Goal: Task Accomplishment & Management: Manage account settings

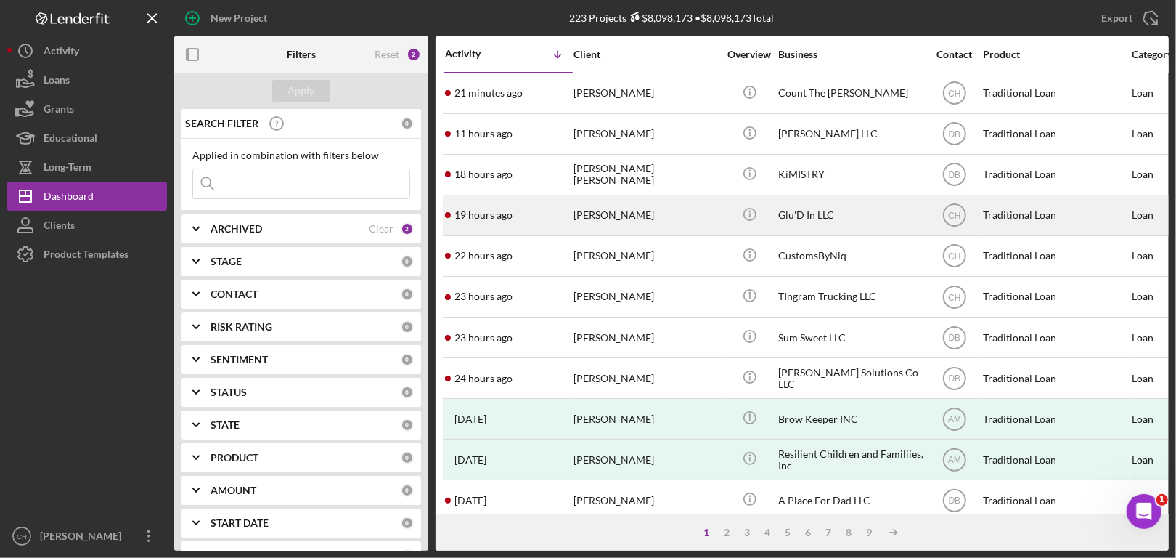
click at [585, 217] on div "[PERSON_NAME]" at bounding box center [646, 215] width 145 height 38
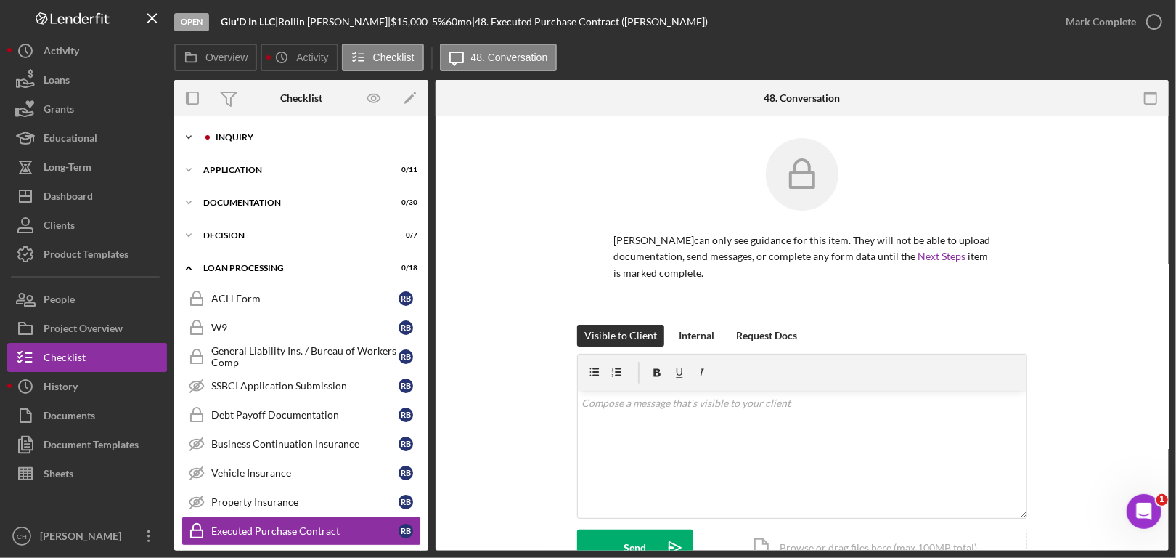
click at [323, 130] on div "Icon/Expander Inquiry 9 / 16" at bounding box center [301, 137] width 254 height 29
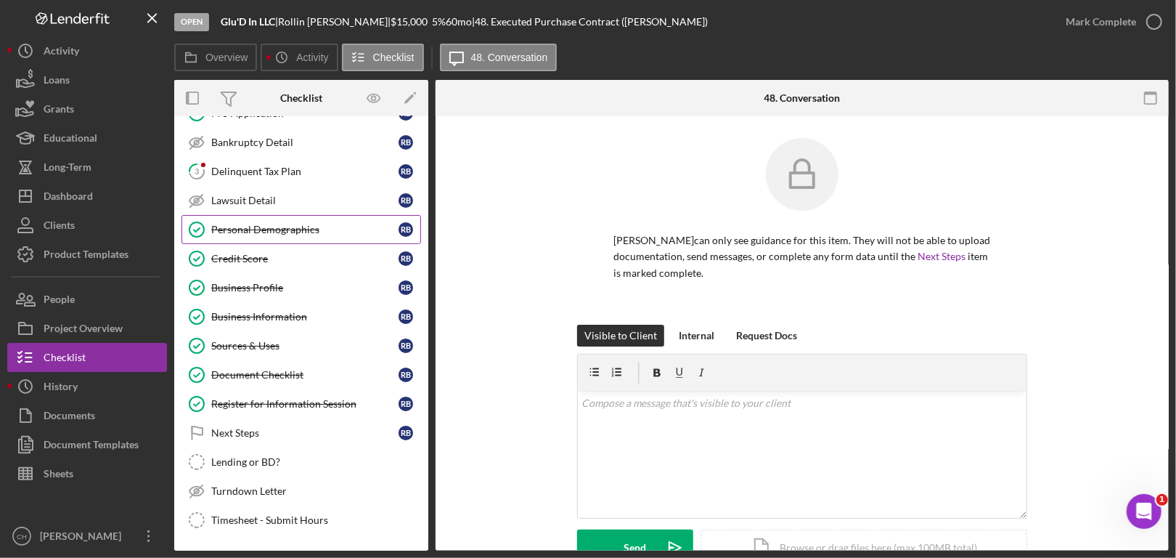
scroll to position [218, 0]
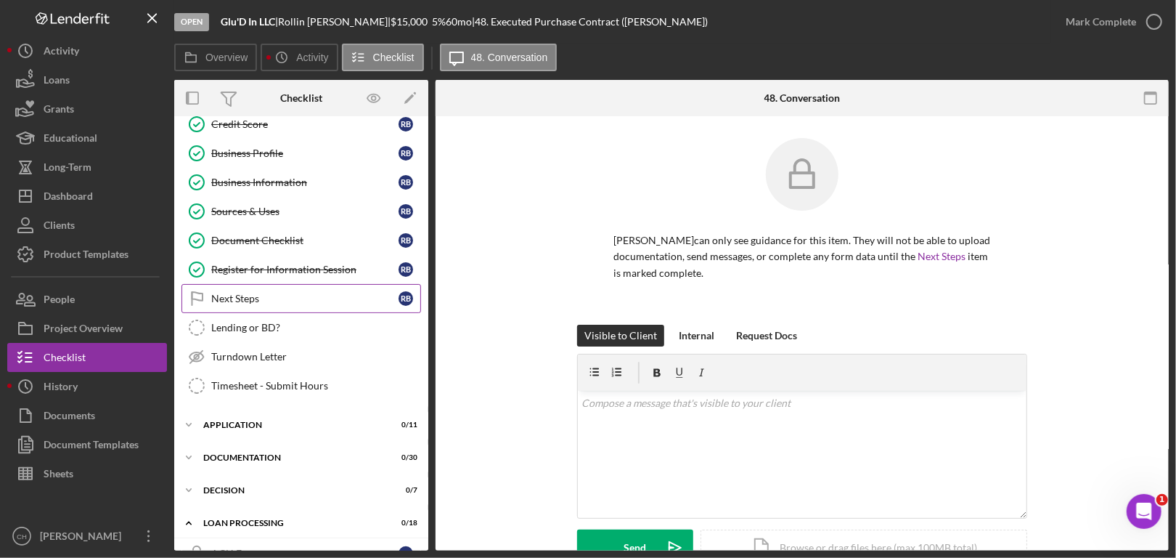
click at [275, 295] on div "Next Steps" at bounding box center [304, 299] width 187 height 12
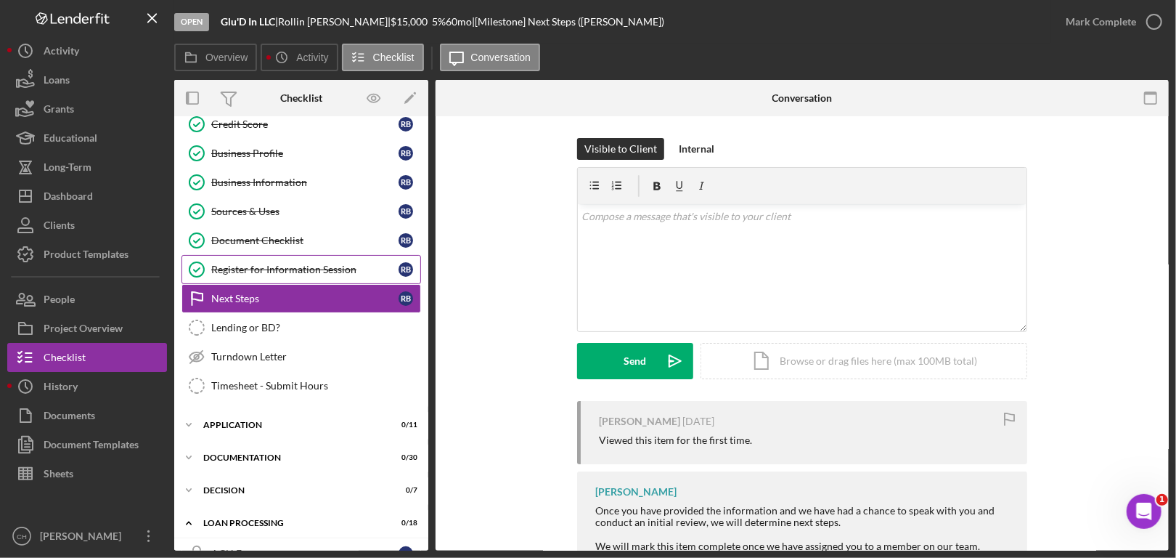
click at [358, 264] on div "Register for Information Session" at bounding box center [304, 270] width 187 height 12
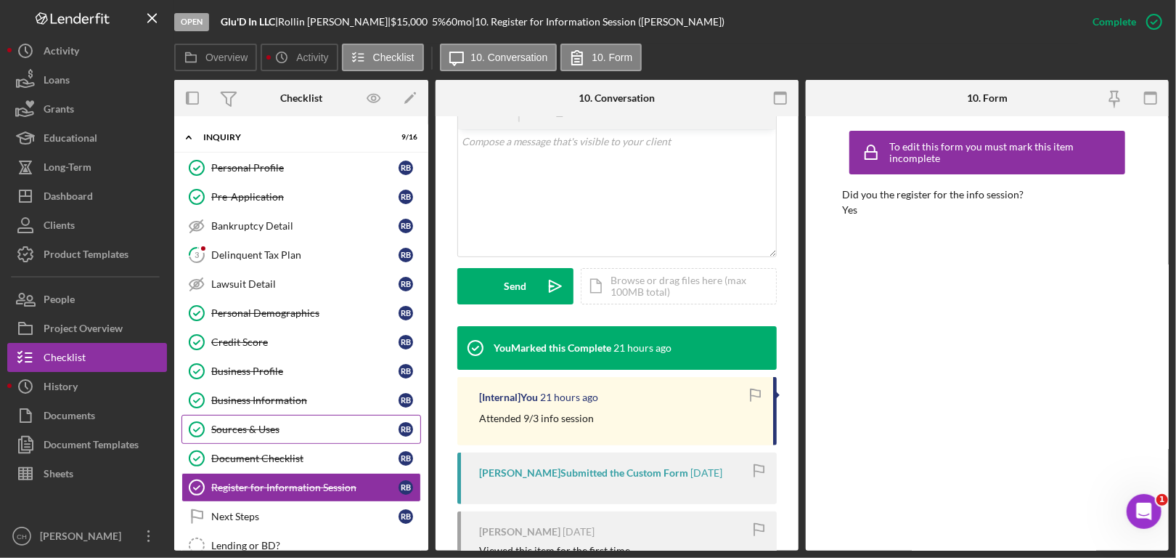
click at [279, 420] on link "Sources & Uses Sources & Uses R B" at bounding box center [302, 429] width 240 height 29
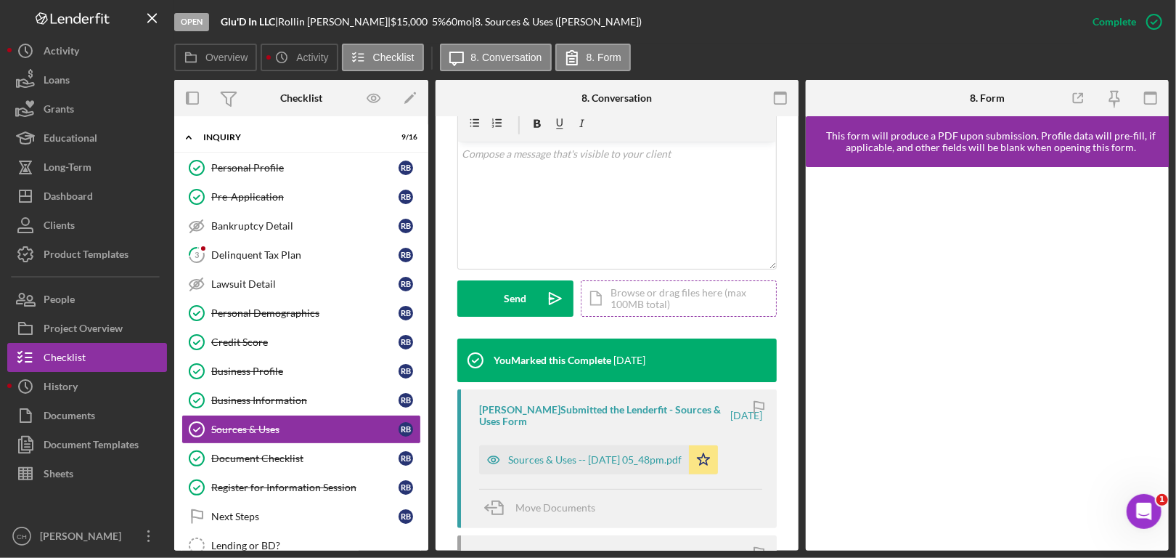
scroll to position [436, 0]
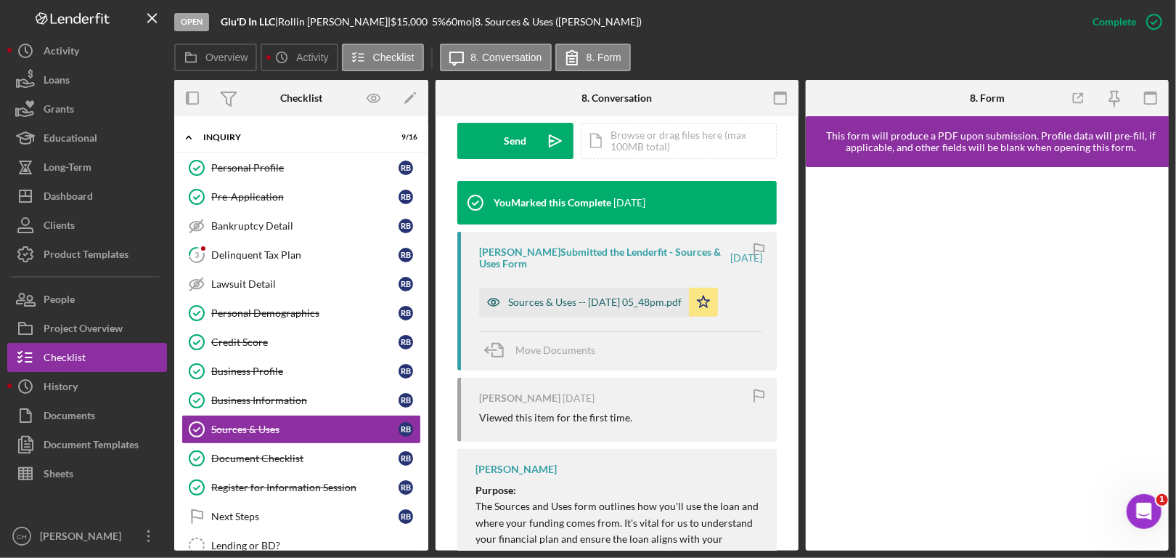
click at [625, 301] on div "Sources & Uses -- 2025-08-26 05_48pm.pdf" at bounding box center [595, 302] width 174 height 12
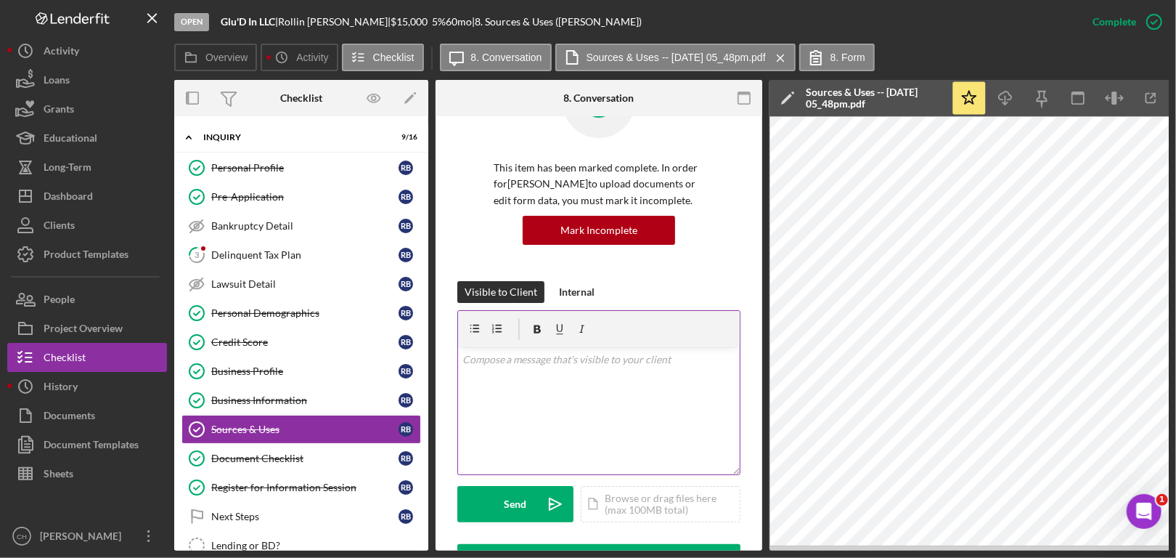
scroll to position [0, 0]
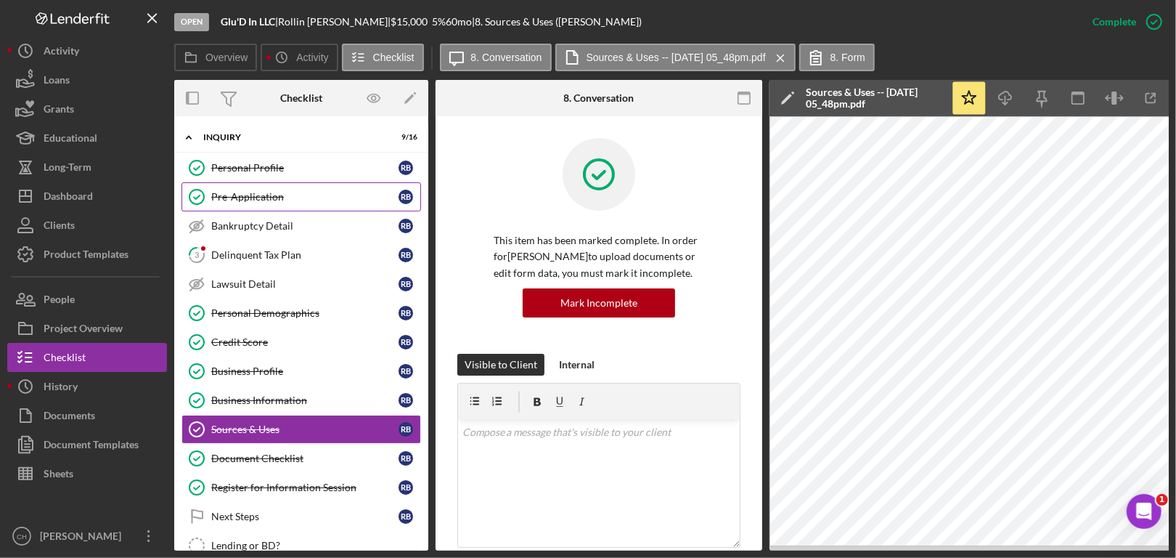
click at [250, 198] on div "Pre-Application" at bounding box center [304, 197] width 187 height 12
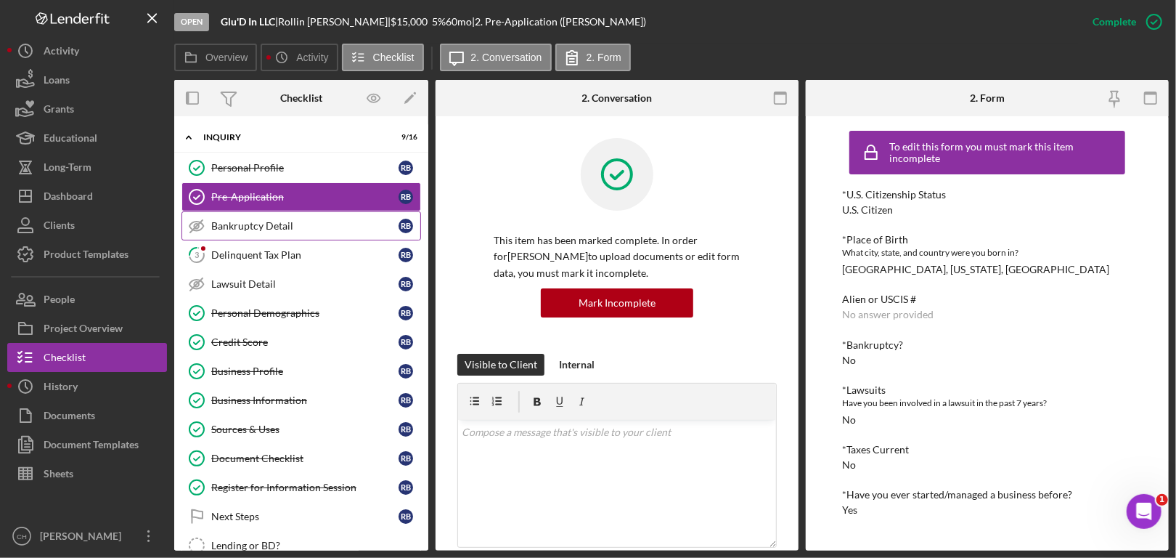
click at [255, 220] on div "Bankruptcy Detail" at bounding box center [304, 226] width 187 height 12
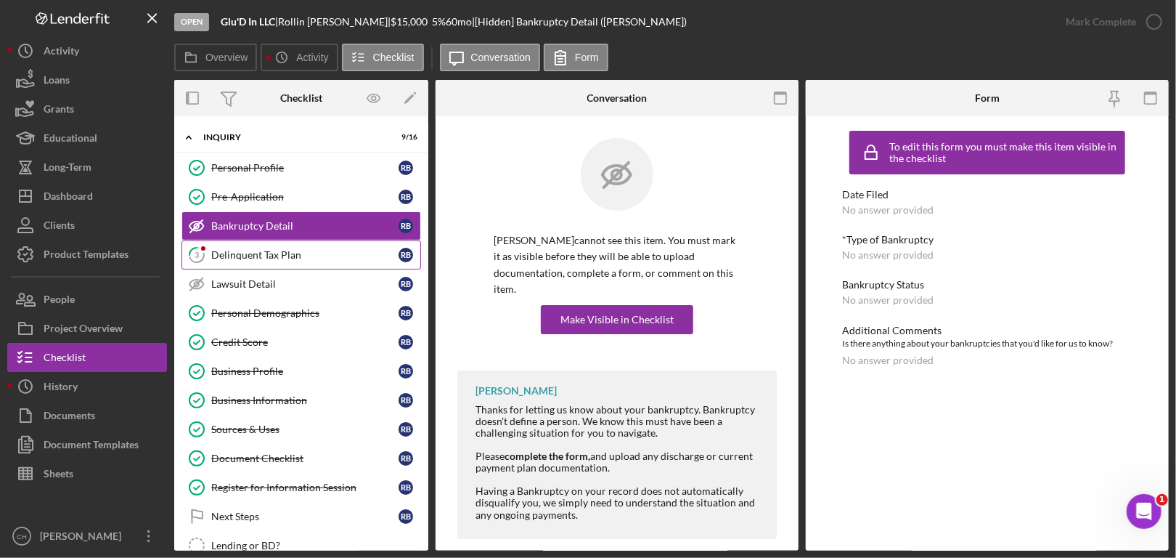
click at [267, 251] on div "Delinquent Tax Plan" at bounding box center [304, 255] width 187 height 12
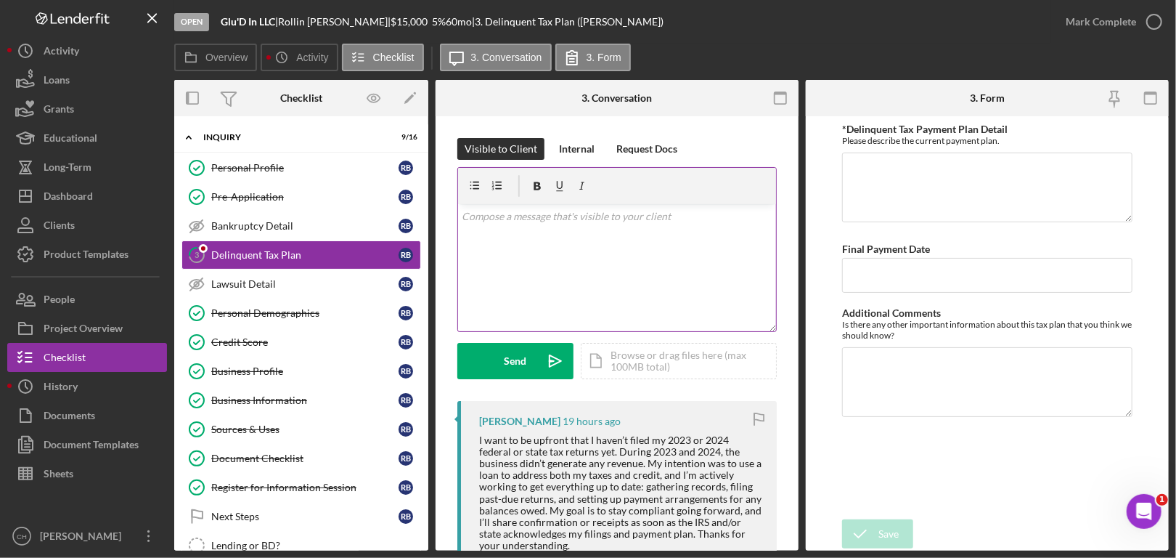
scroll to position [145, 0]
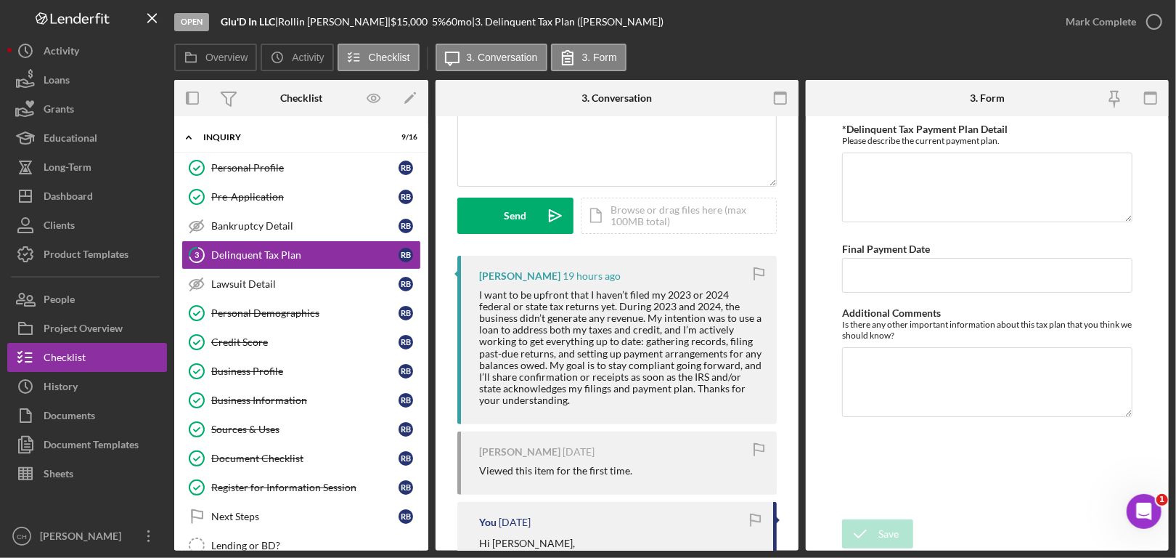
click at [574, 399] on div "I want to be upfront that I haven’t filed my 2023 or 2024 federal or state tax …" at bounding box center [620, 347] width 283 height 117
click at [572, 399] on div "I want to be upfront that I haven’t filed my 2023 or 2024 federal or state tax …" at bounding box center [620, 347] width 283 height 117
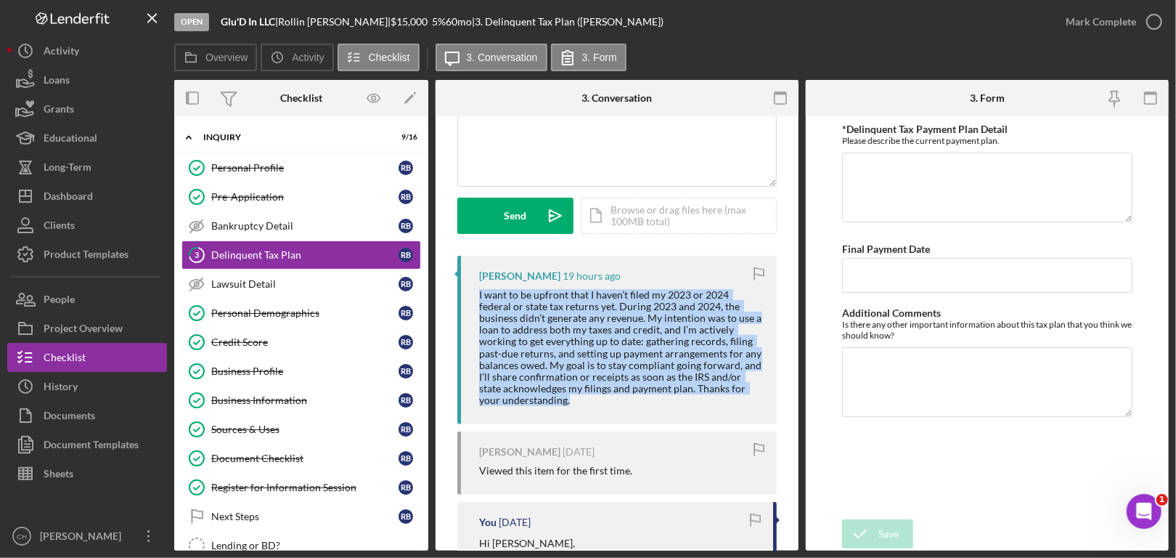
drag, startPoint x: 571, startPoint y: 399, endPoint x: 472, endPoint y: 290, distance: 147.6
click at [472, 290] on div "Rollin Byrd 19 hours ago I want to be upfront that I haven’t filed my 2023 or 2…" at bounding box center [618, 340] width 320 height 168
copy div "I want to be upfront that I haven’t filed my 2023 or 2024 federal or state tax …"
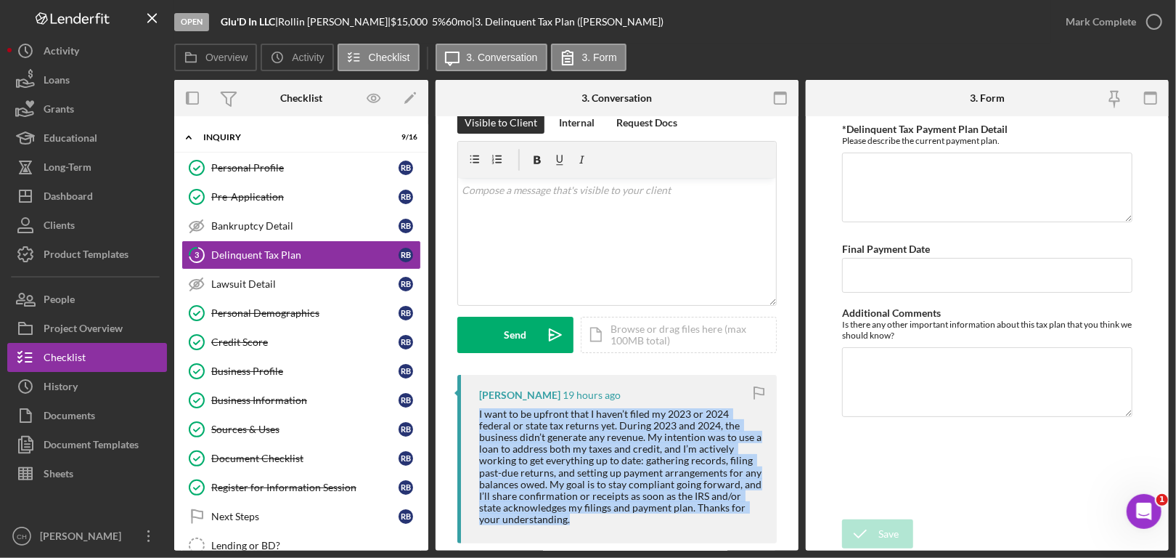
scroll to position [0, 0]
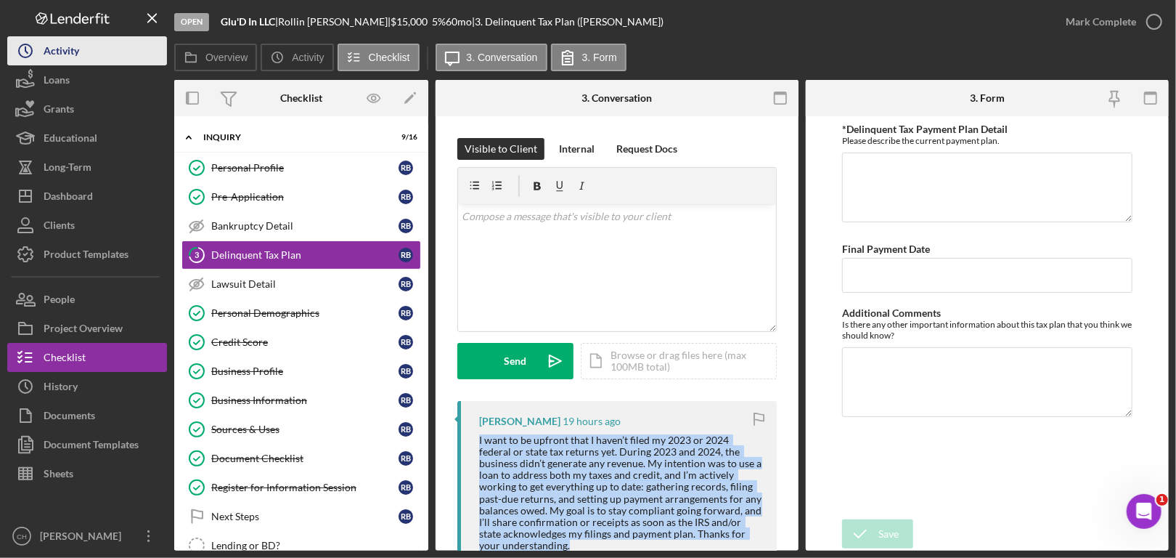
click at [63, 52] on div "Activity" at bounding box center [62, 52] width 36 height 33
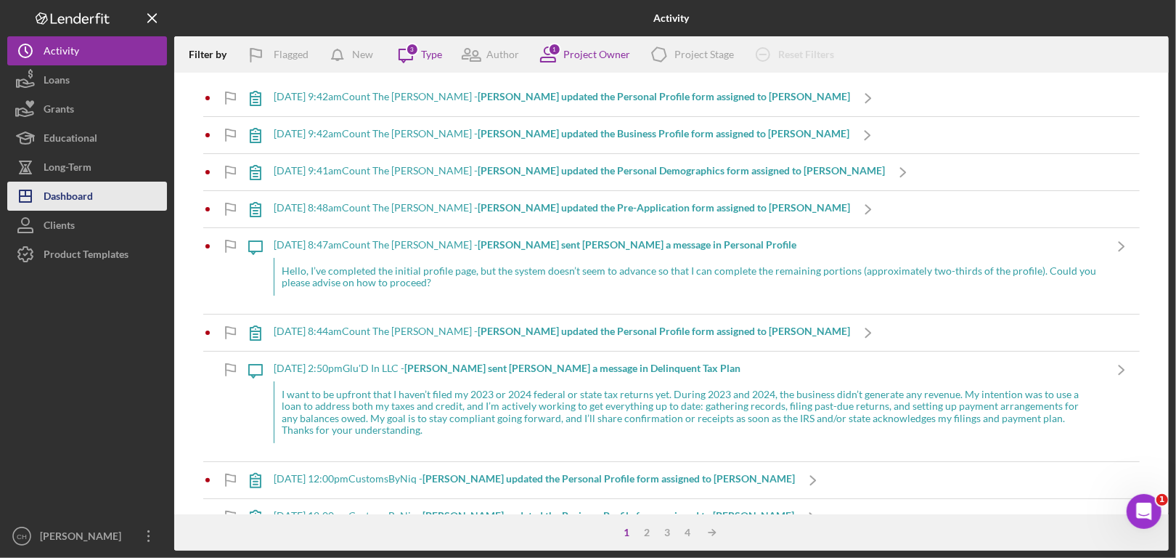
click at [97, 196] on button "Icon/Dashboard Dashboard" at bounding box center [87, 196] width 160 height 29
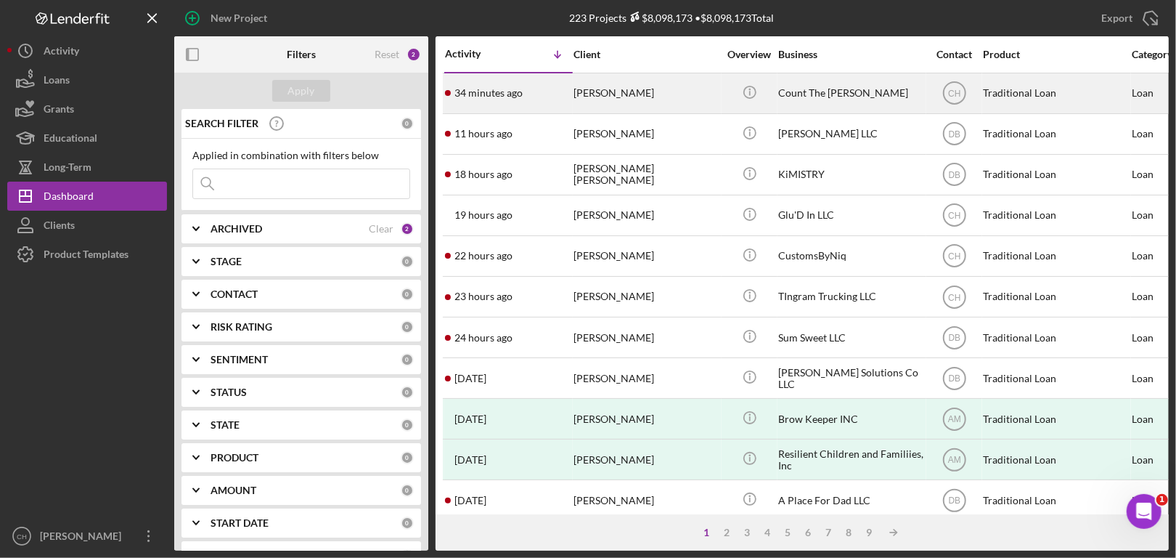
click at [708, 105] on div "Erica Witherspoon" at bounding box center [646, 93] width 145 height 38
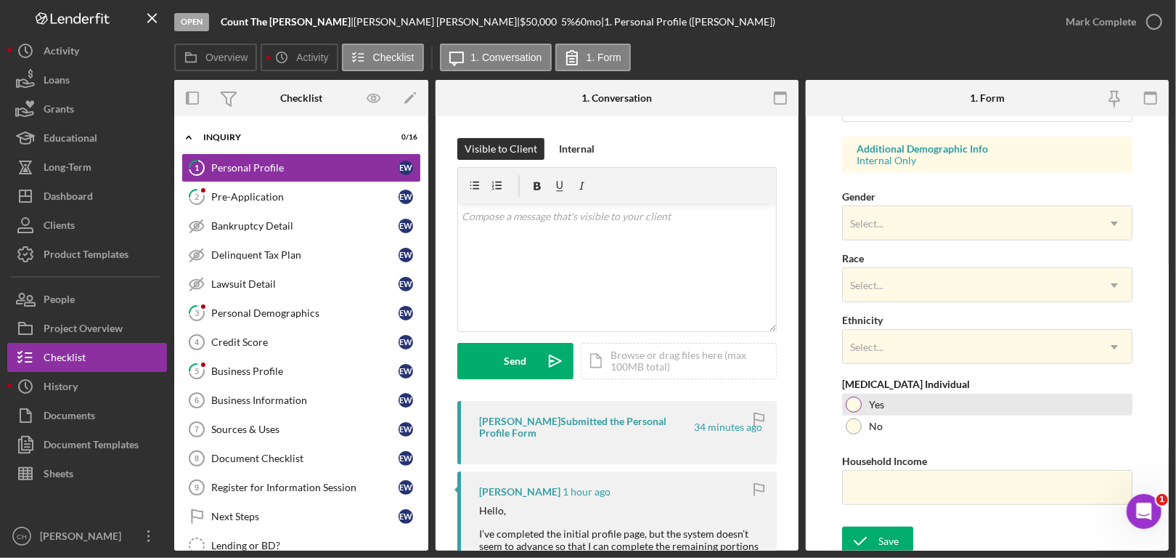
scroll to position [533, 0]
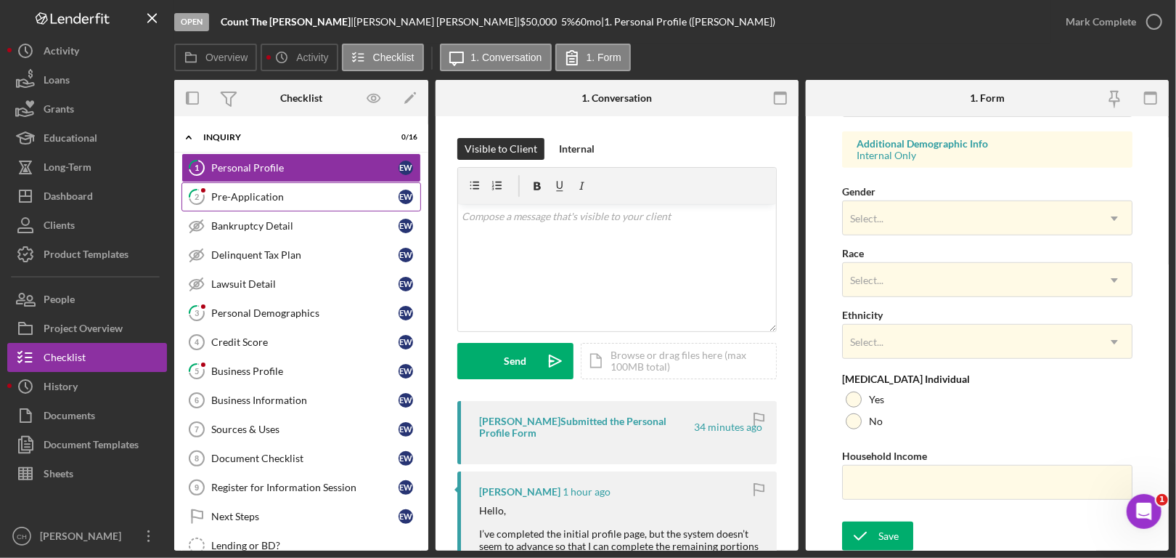
click at [275, 199] on div "Pre-Application" at bounding box center [304, 197] width 187 height 12
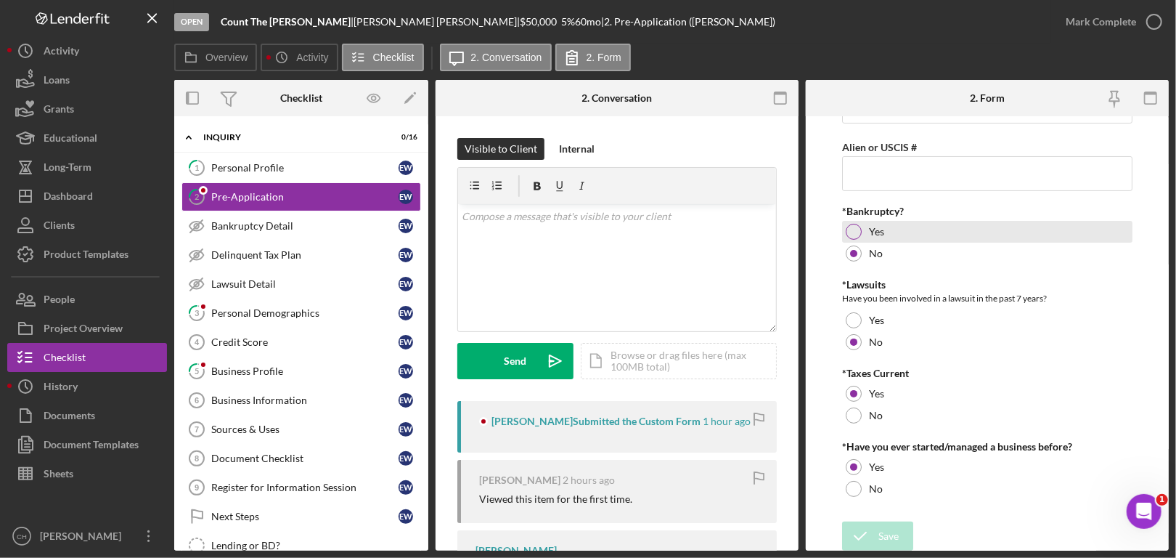
scroll to position [139, 0]
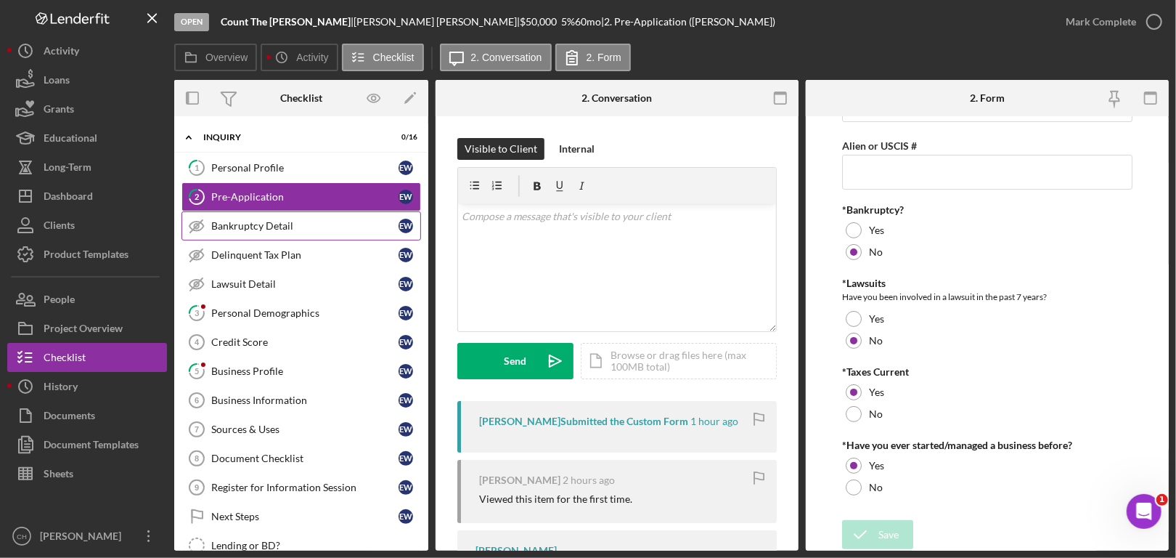
click at [293, 227] on div "Bankruptcy Detail" at bounding box center [304, 226] width 187 height 12
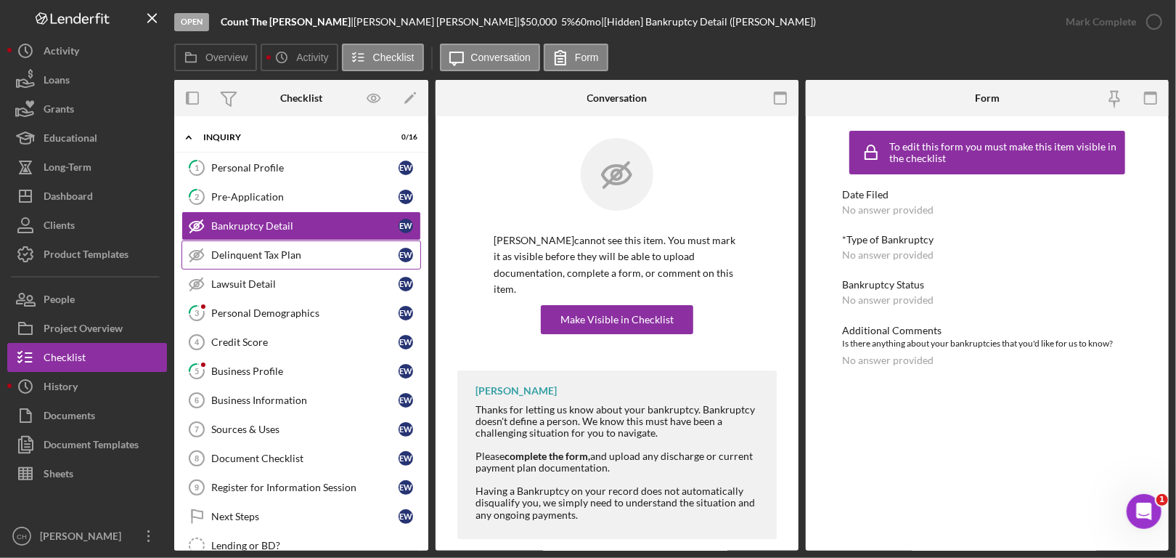
click at [293, 251] on div "Delinquent Tax Plan" at bounding box center [304, 255] width 187 height 12
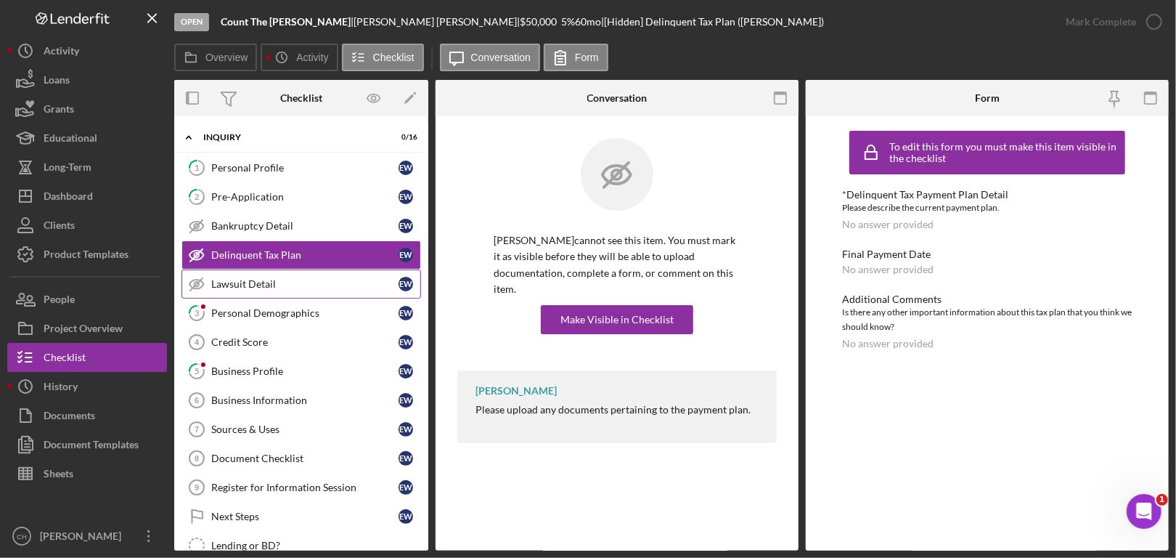
click at [278, 287] on div "Lawsuit Detail" at bounding box center [304, 284] width 187 height 12
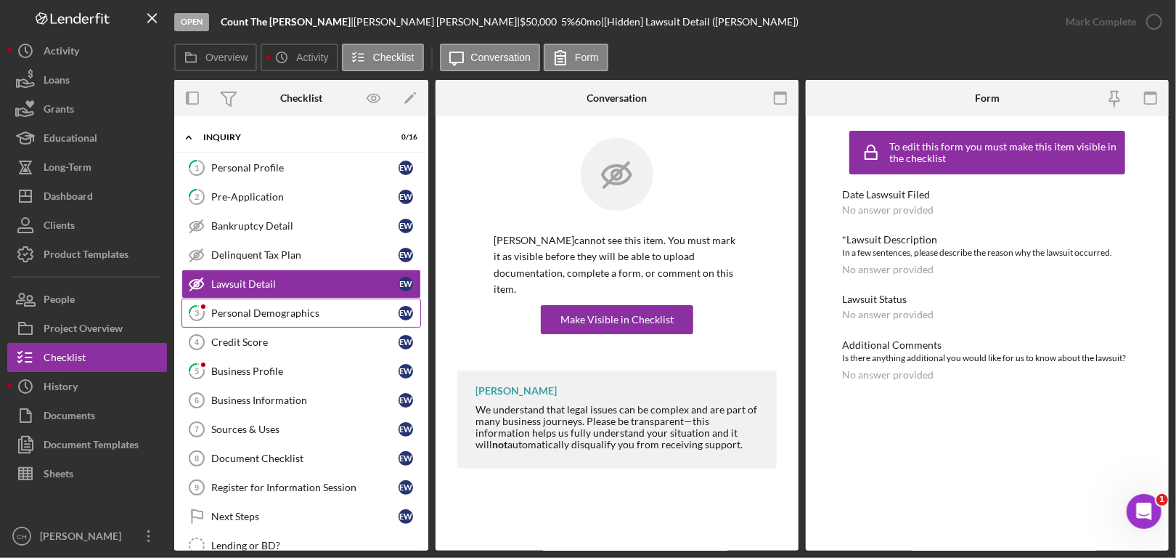
click at [270, 318] on link "3 Personal Demographics E W" at bounding box center [302, 312] width 240 height 29
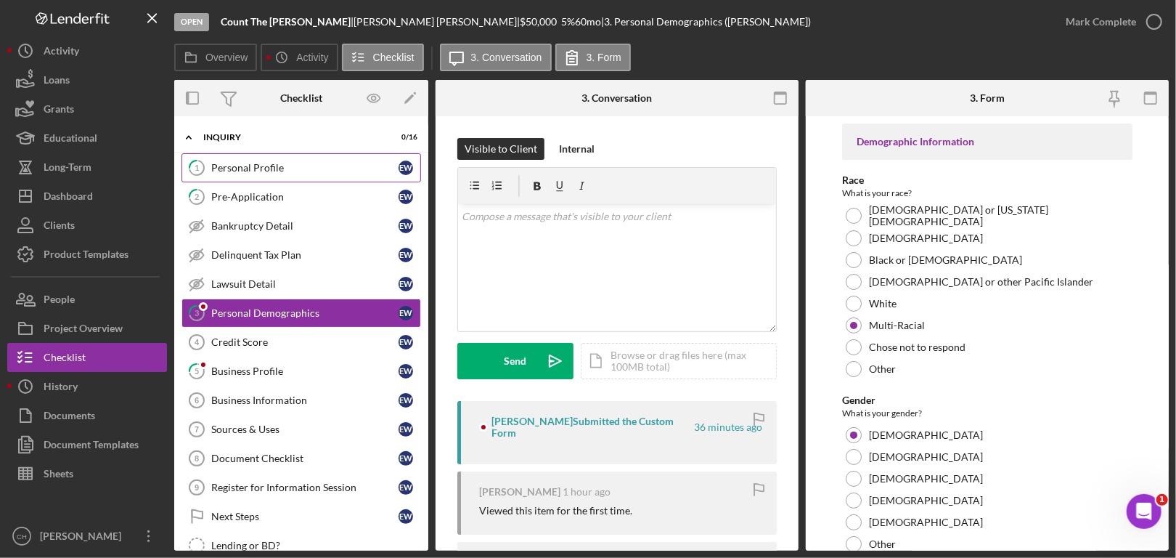
click at [289, 162] on div "Personal Profile" at bounding box center [304, 168] width 187 height 12
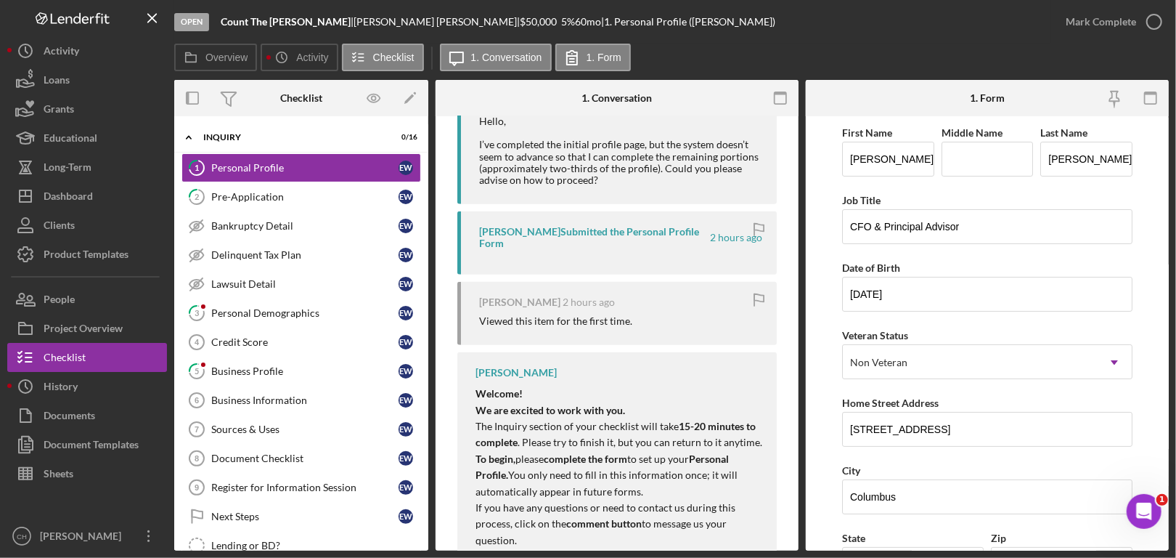
scroll to position [379, 0]
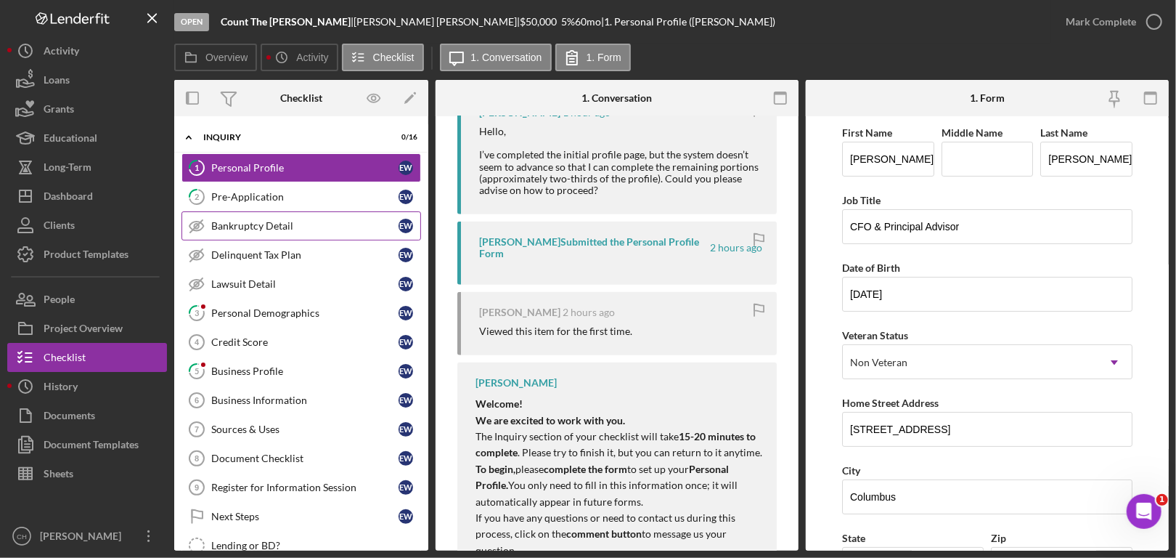
drag, startPoint x: 307, startPoint y: 199, endPoint x: 307, endPoint y: 217, distance: 18.2
click at [307, 200] on div "Pre-Application" at bounding box center [304, 197] width 187 height 12
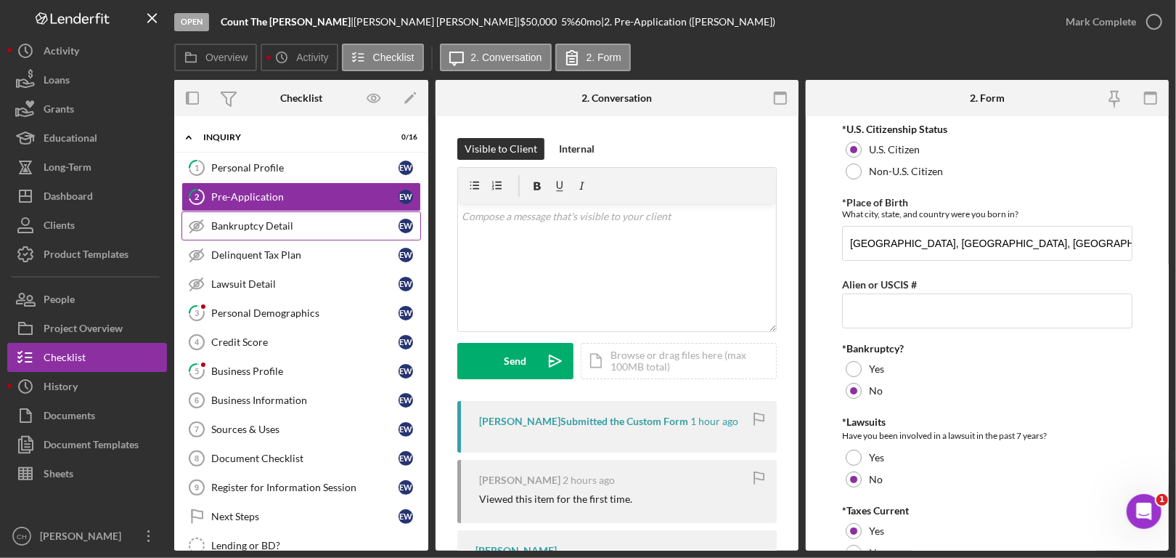
click at [307, 231] on div "Bankruptcy Detail" at bounding box center [304, 226] width 187 height 12
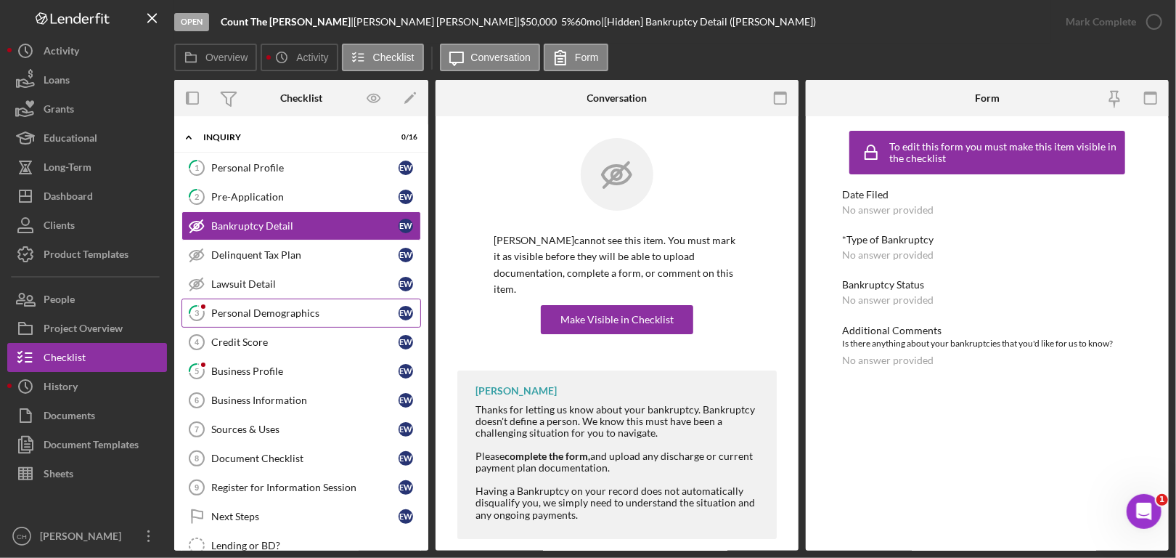
click at [273, 315] on div "Personal Demographics" at bounding box center [304, 313] width 187 height 12
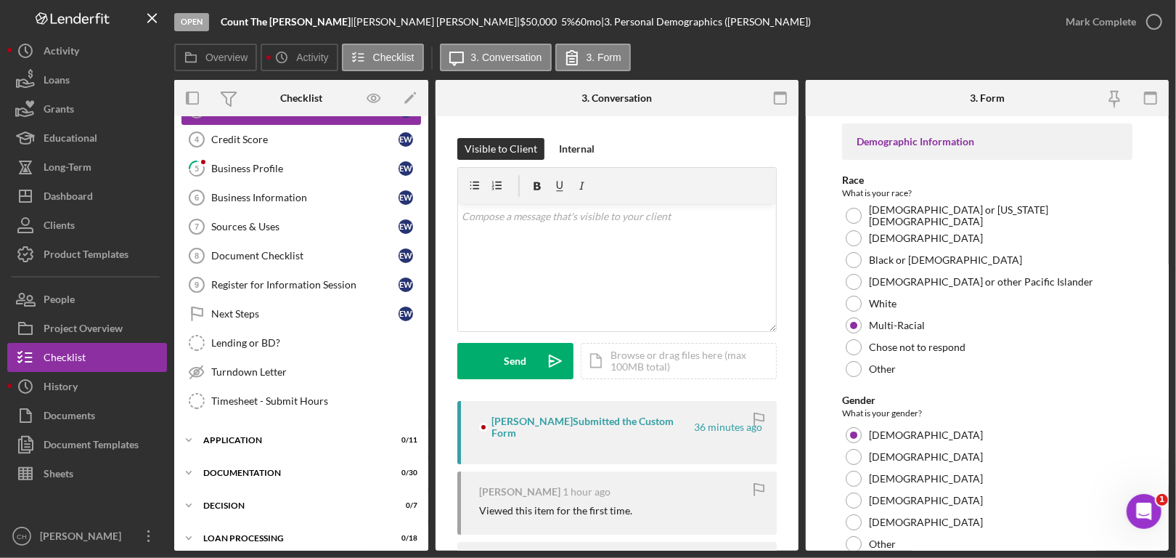
scroll to position [218, 0]
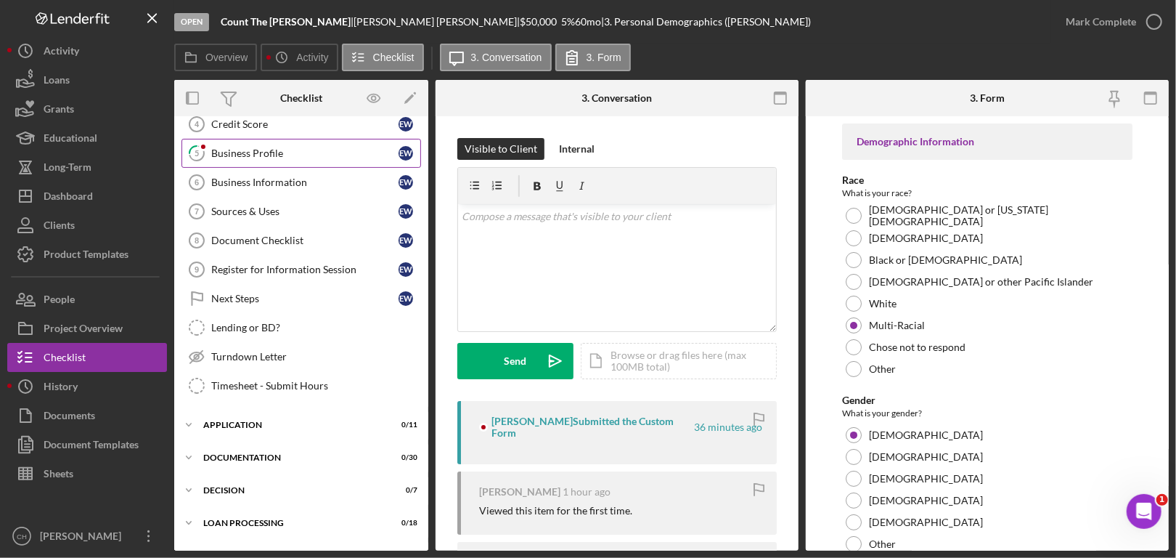
click at [259, 149] on div "Business Profile" at bounding box center [304, 153] width 187 height 12
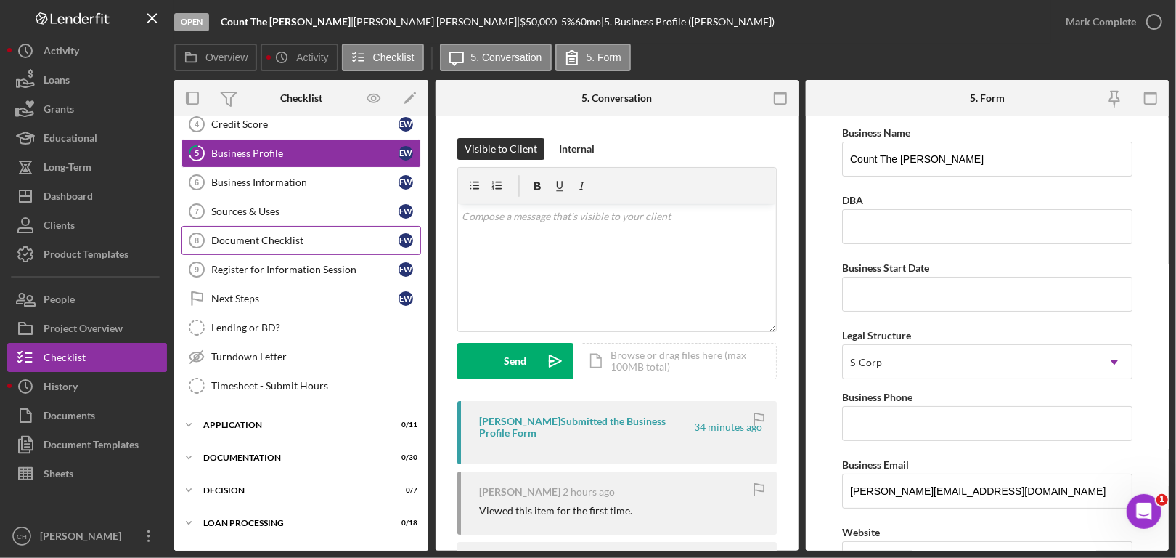
scroll to position [73, 0]
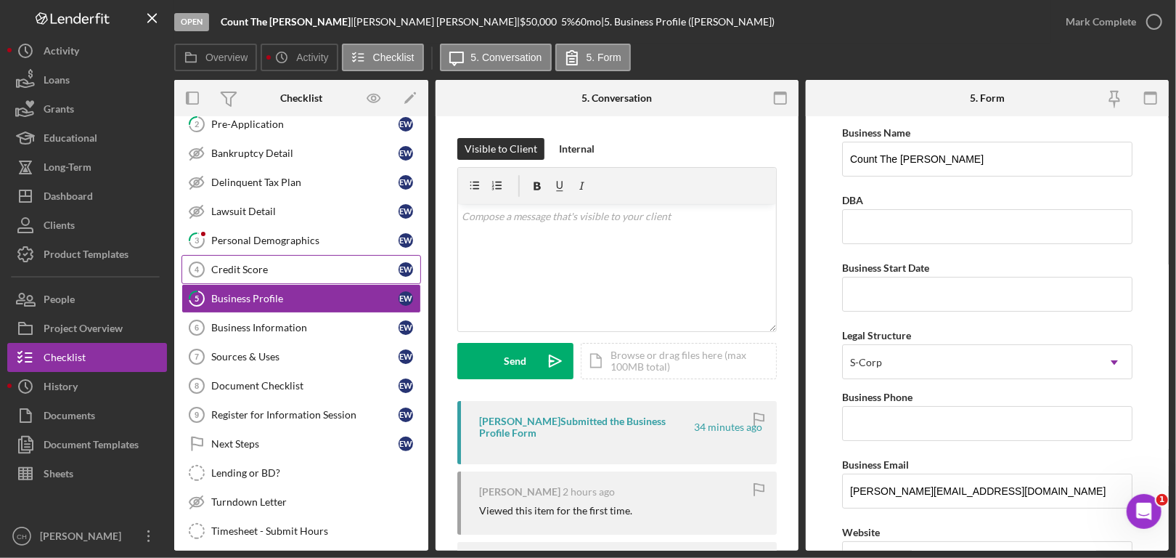
click at [321, 264] on div "Credit Score" at bounding box center [304, 270] width 187 height 12
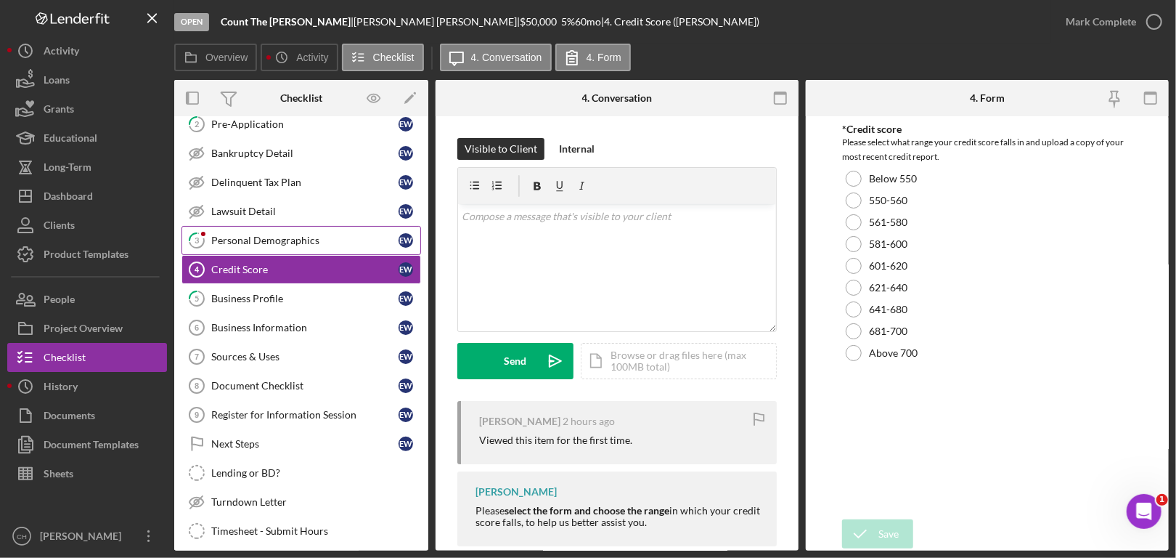
click at [336, 237] on div "Personal Demographics" at bounding box center [304, 241] width 187 height 12
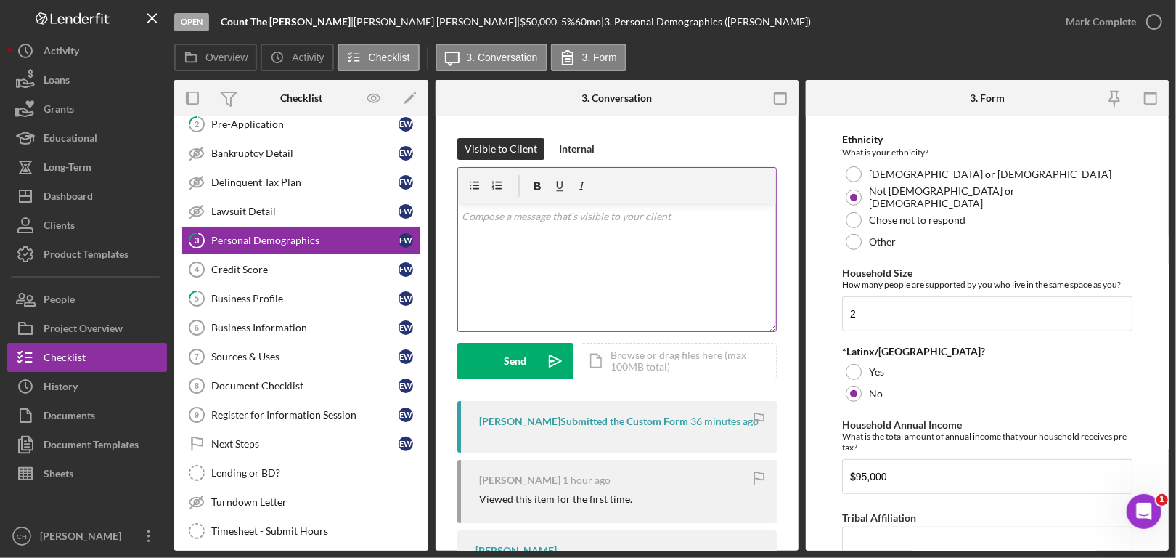
scroll to position [212, 0]
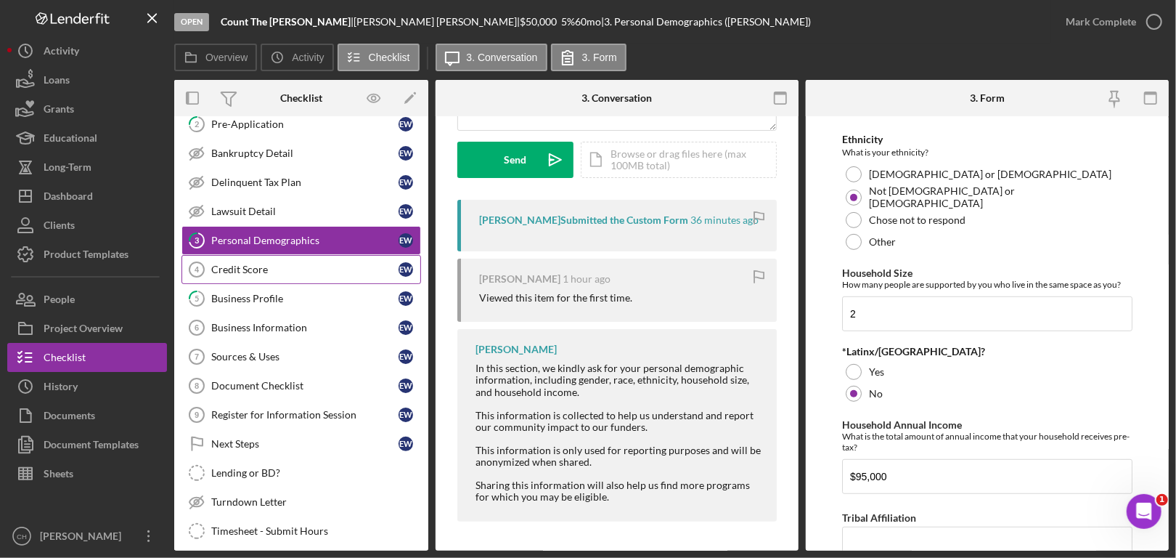
click at [261, 270] on div "Credit Score" at bounding box center [304, 270] width 187 height 12
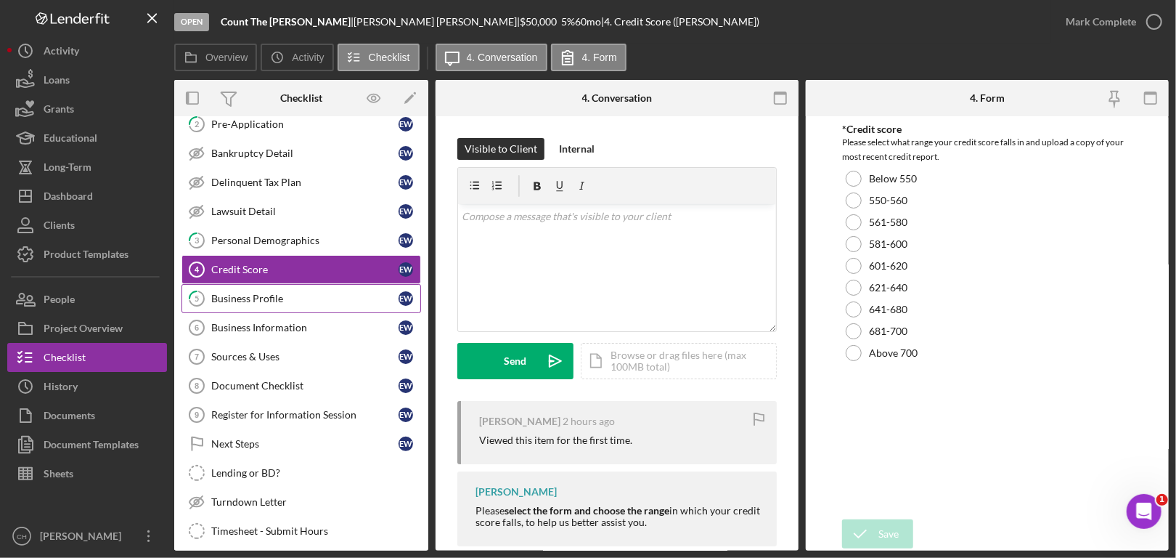
click at [260, 303] on link "5 Business Profile E W" at bounding box center [302, 298] width 240 height 29
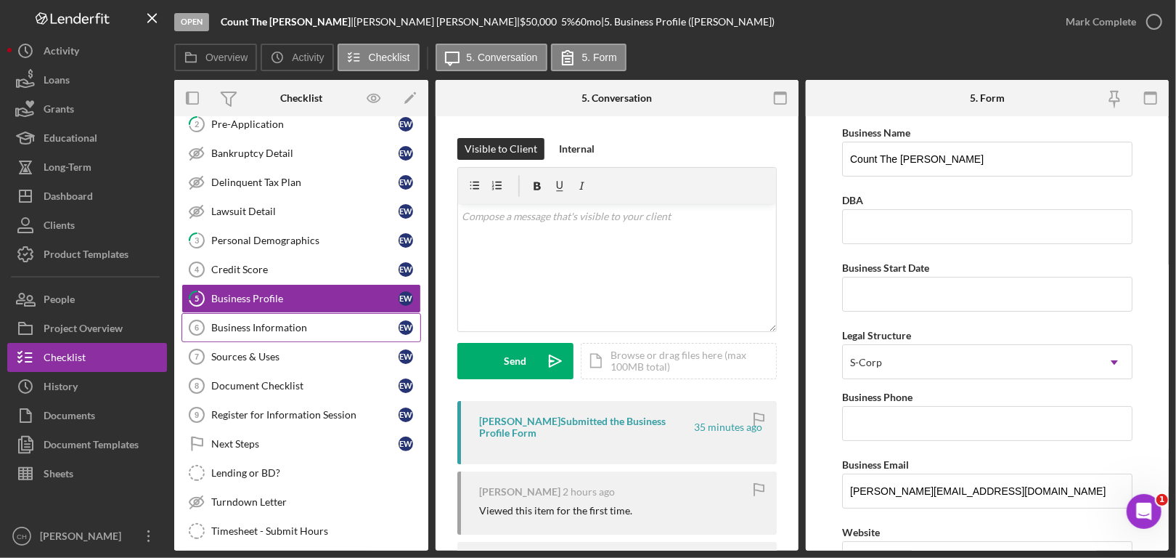
click at [256, 328] on div "Business Information" at bounding box center [304, 328] width 187 height 12
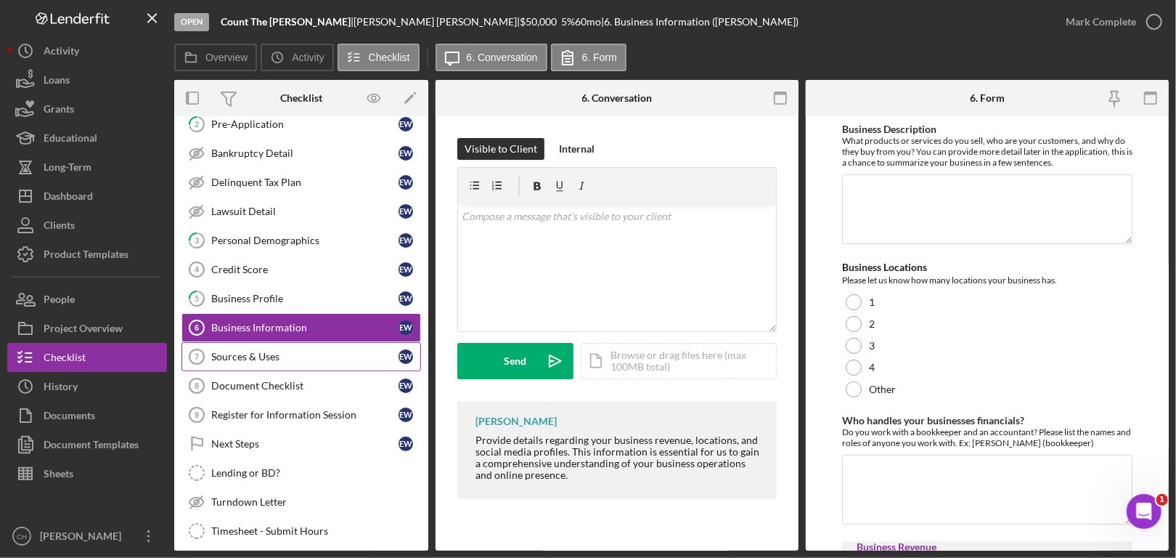
click at [247, 354] on div "Sources & Uses" at bounding box center [304, 357] width 187 height 12
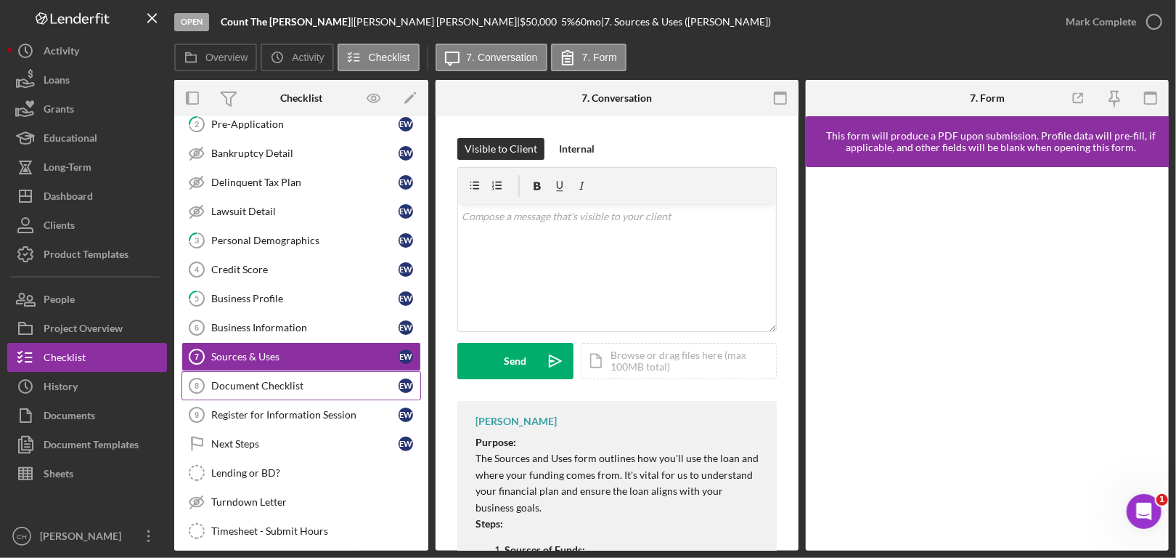
click at [245, 380] on div "Document Checklist" at bounding box center [304, 386] width 187 height 12
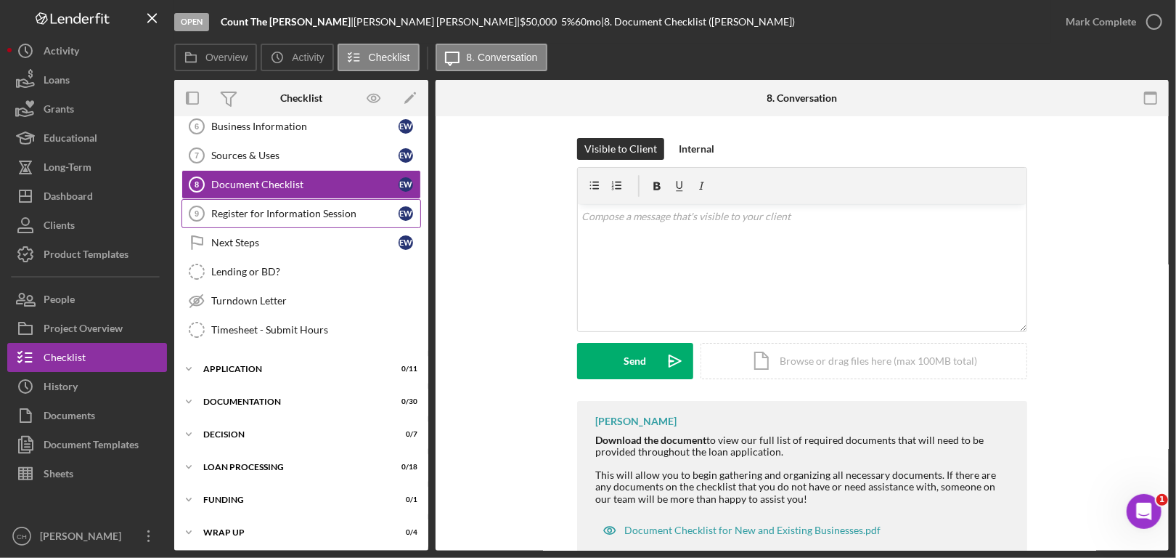
click at [256, 208] on div "Register for Information Session" at bounding box center [304, 214] width 187 height 12
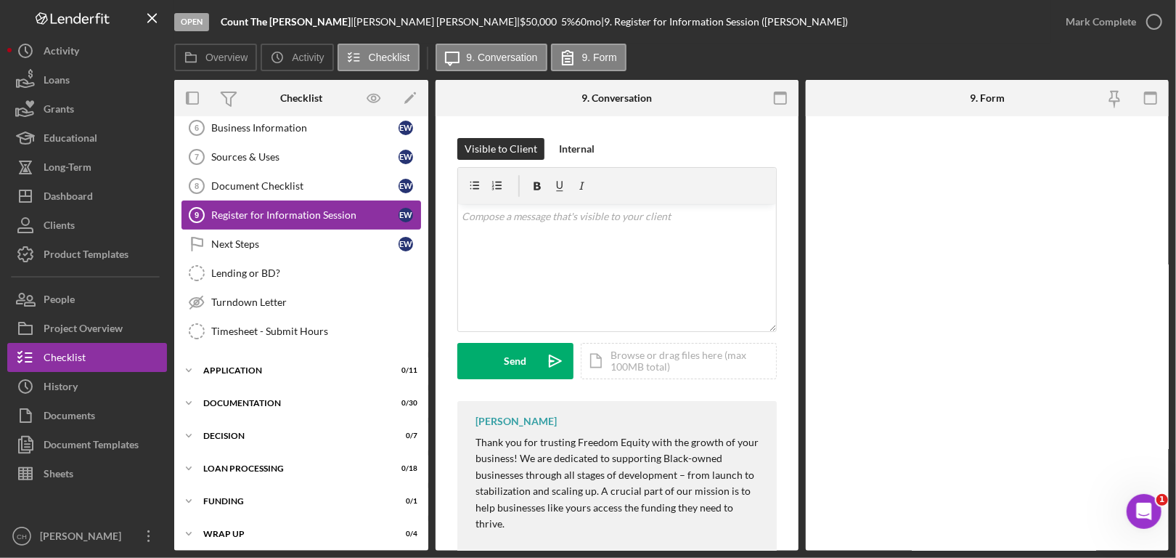
scroll to position [274, 0]
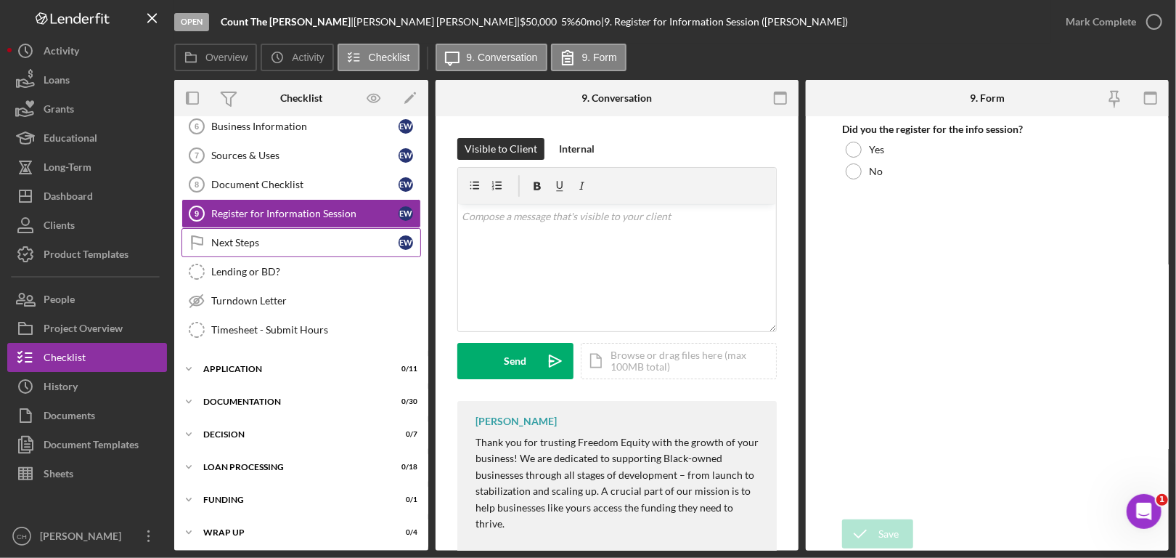
click at [252, 237] on div "Next Steps" at bounding box center [304, 243] width 187 height 12
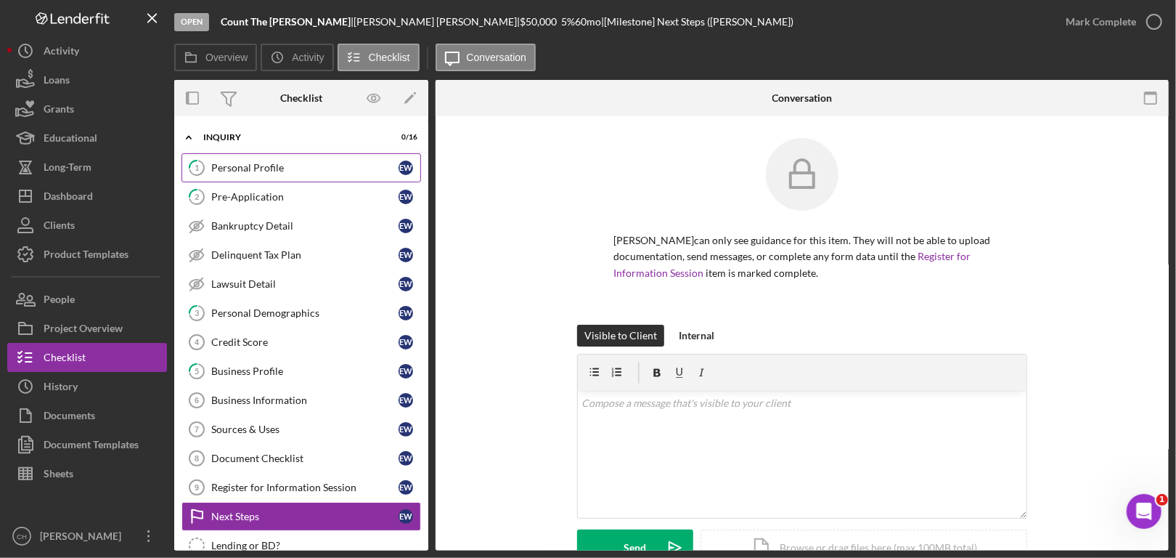
click at [290, 177] on link "1 Personal Profile E W" at bounding box center [302, 167] width 240 height 29
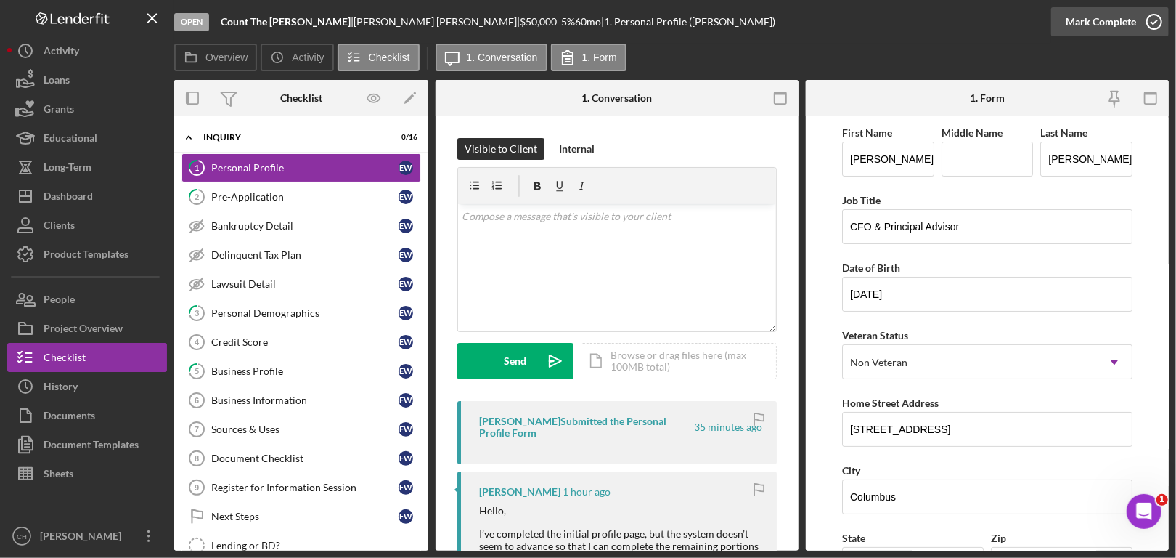
click at [1152, 19] on icon "button" at bounding box center [1155, 22] width 36 height 36
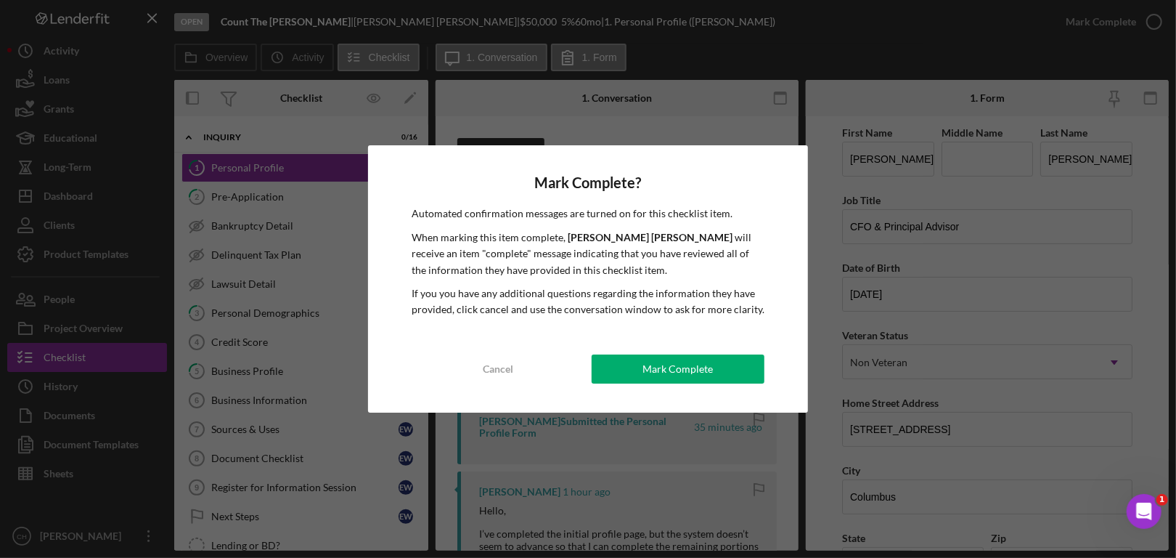
click at [704, 367] on div "Mark Complete" at bounding box center [678, 368] width 70 height 29
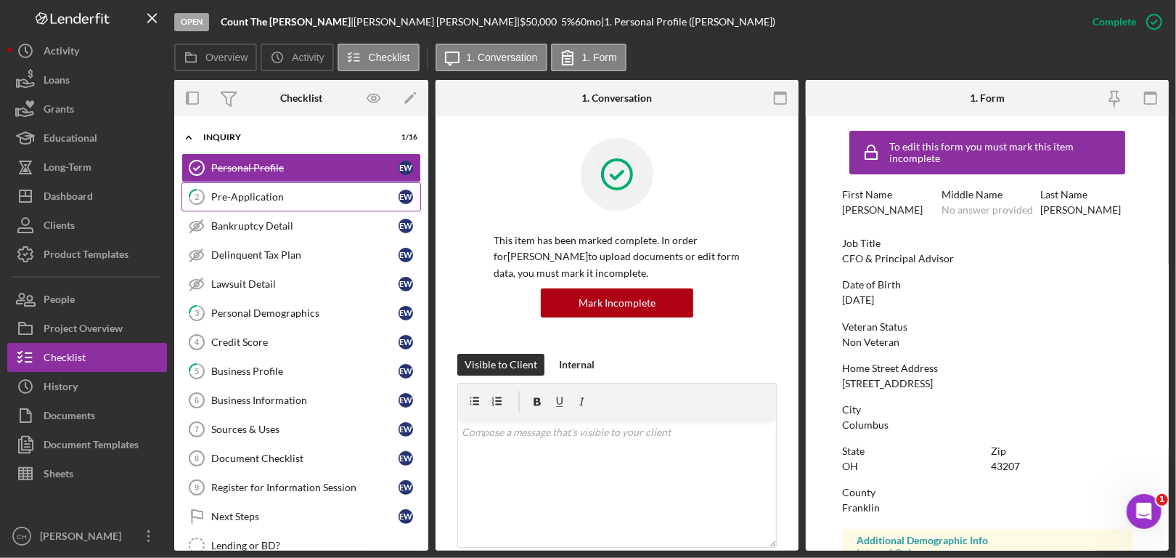
click at [344, 194] on div "Pre-Application" at bounding box center [304, 197] width 187 height 12
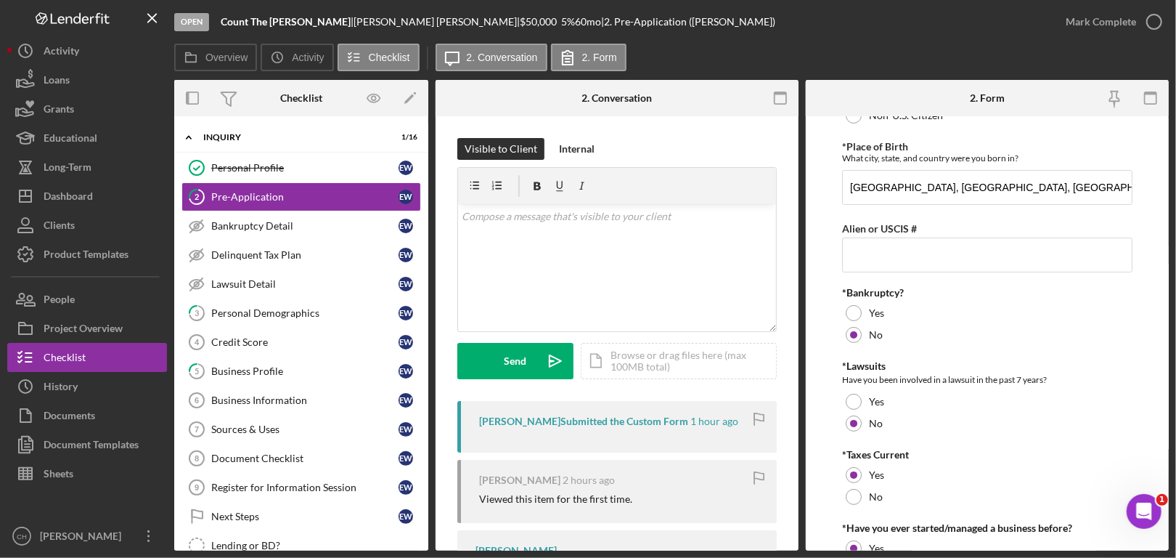
scroll to position [139, 0]
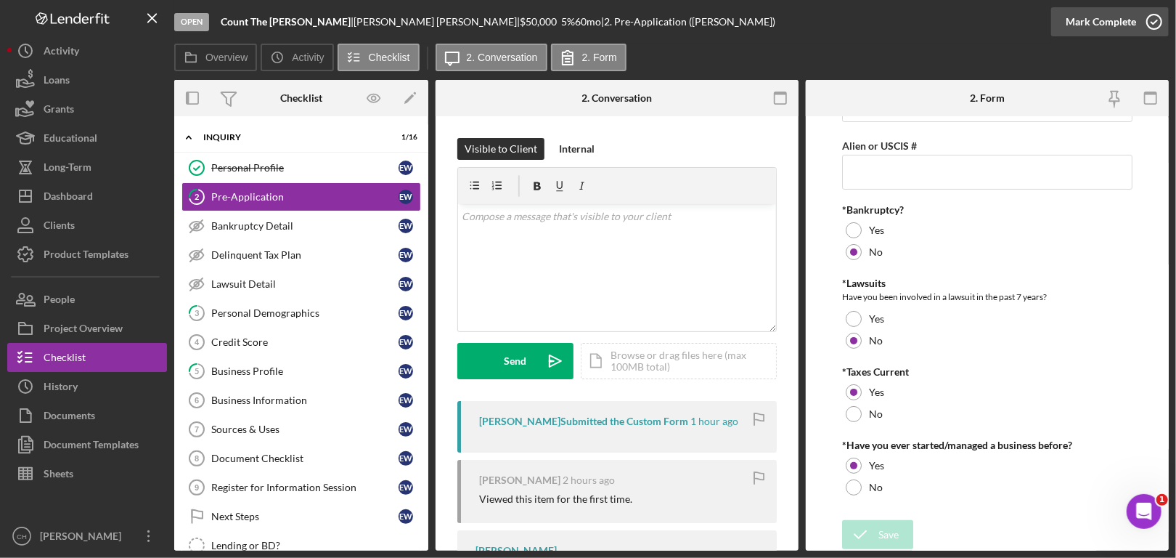
click at [1146, 21] on icon "button" at bounding box center [1155, 22] width 36 height 36
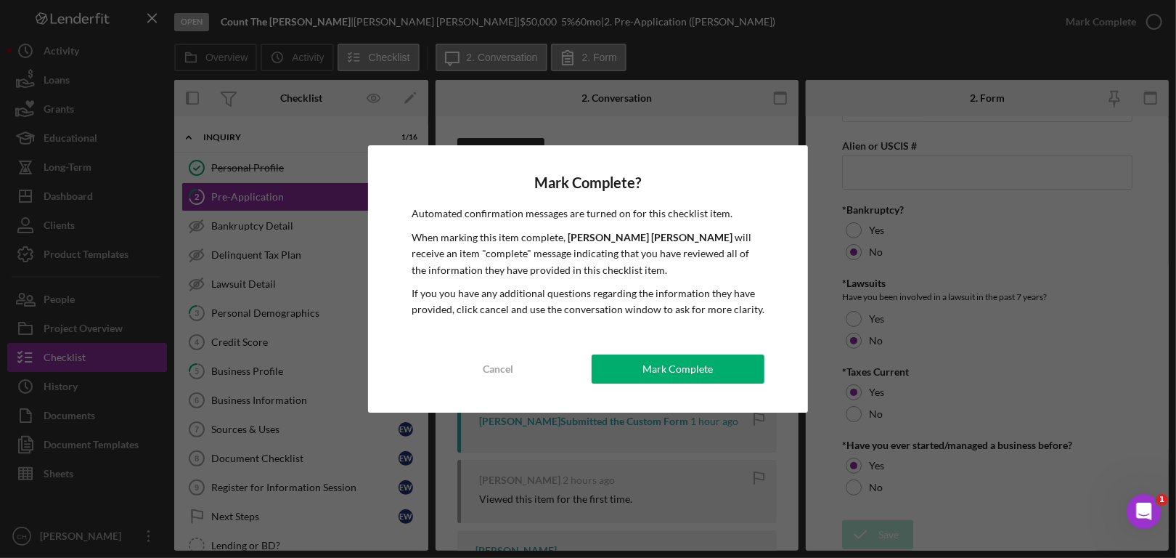
click at [707, 363] on div "Mark Complete" at bounding box center [678, 368] width 70 height 29
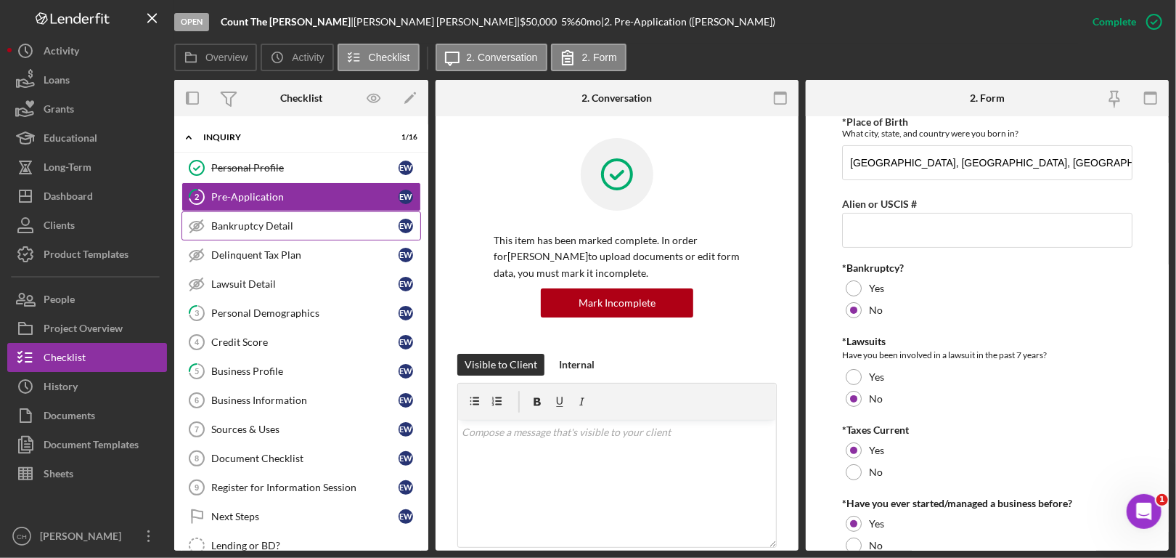
scroll to position [198, 0]
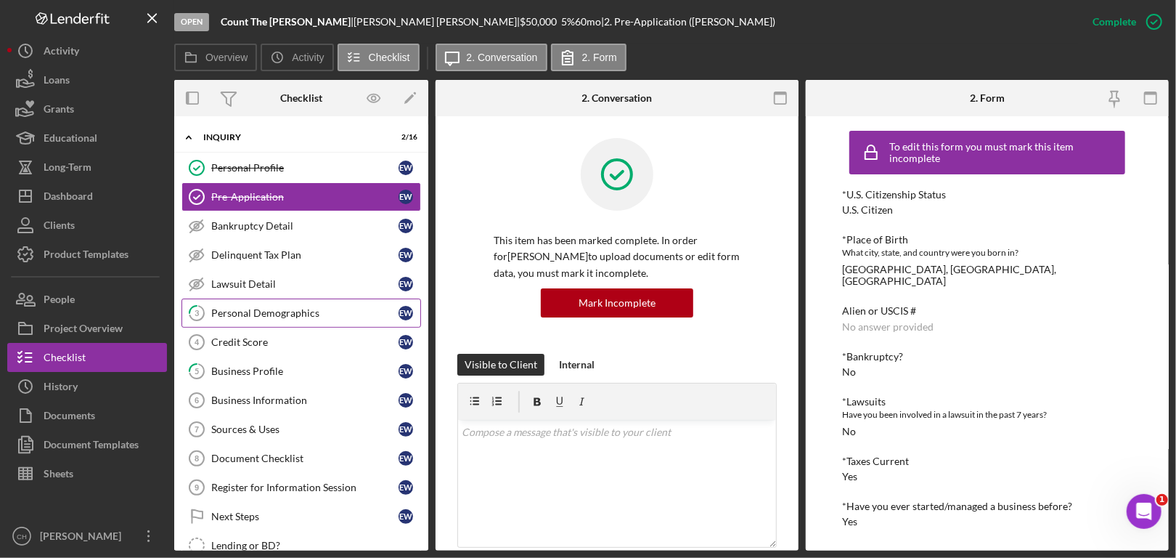
click at [282, 317] on link "3 Personal Demographics E W" at bounding box center [302, 312] width 240 height 29
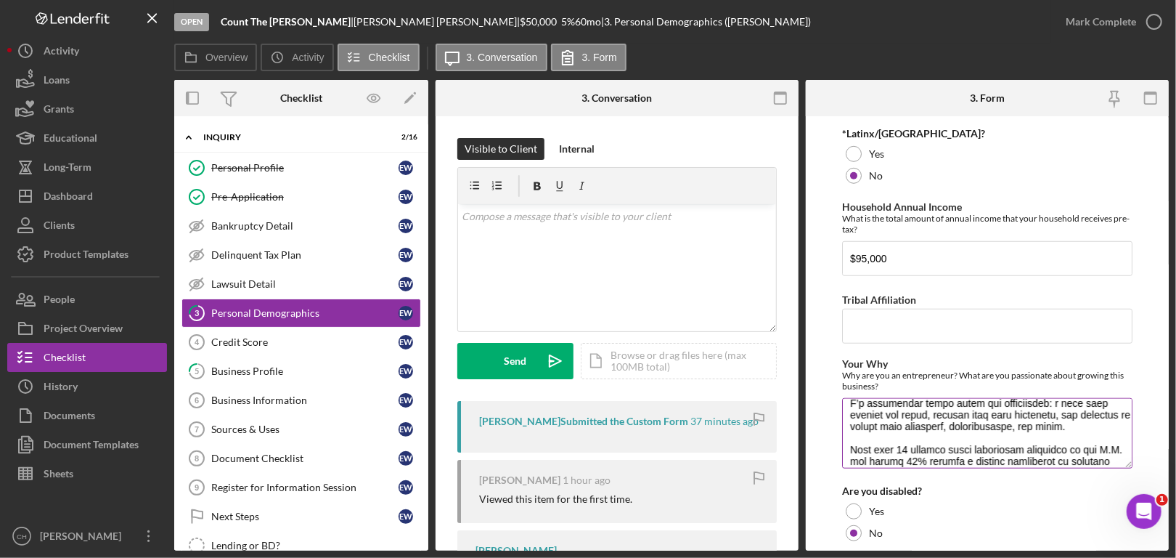
scroll to position [268, 0]
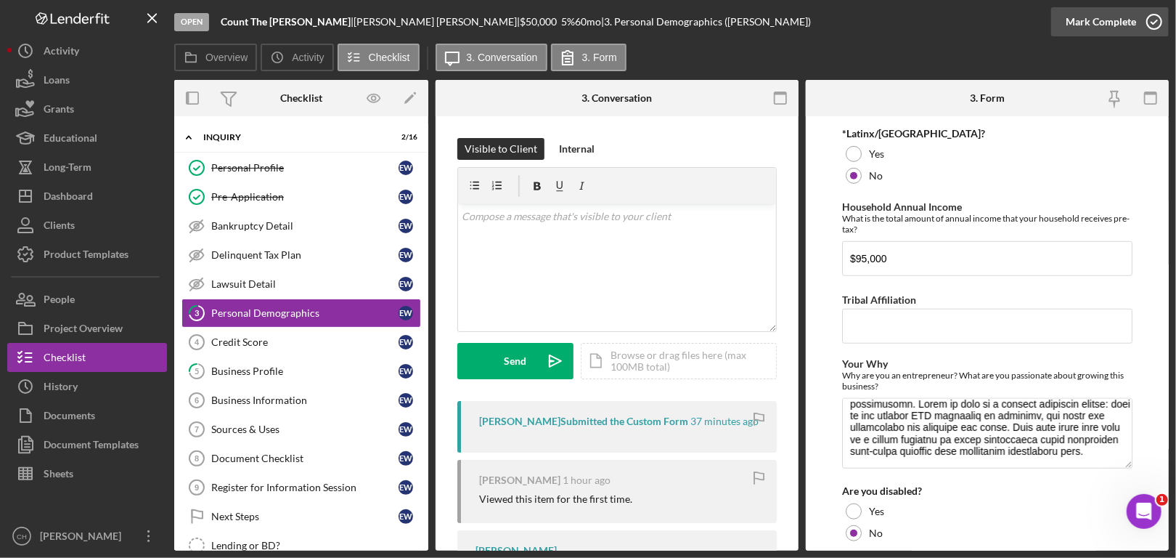
click at [1155, 20] on icon "button" at bounding box center [1155, 22] width 36 height 36
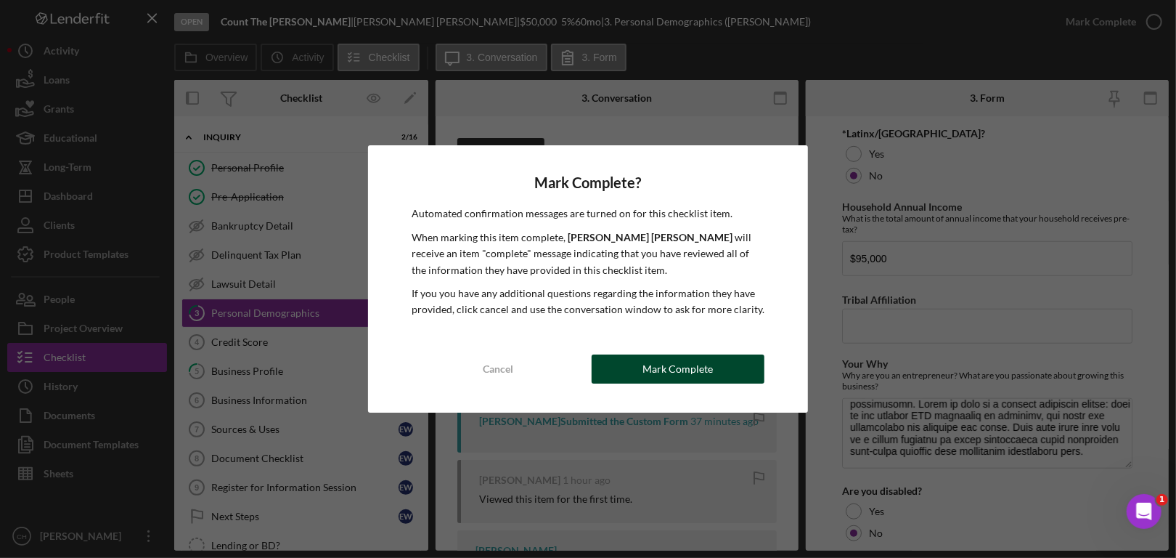
click at [715, 357] on button "Mark Complete" at bounding box center [678, 368] width 173 height 29
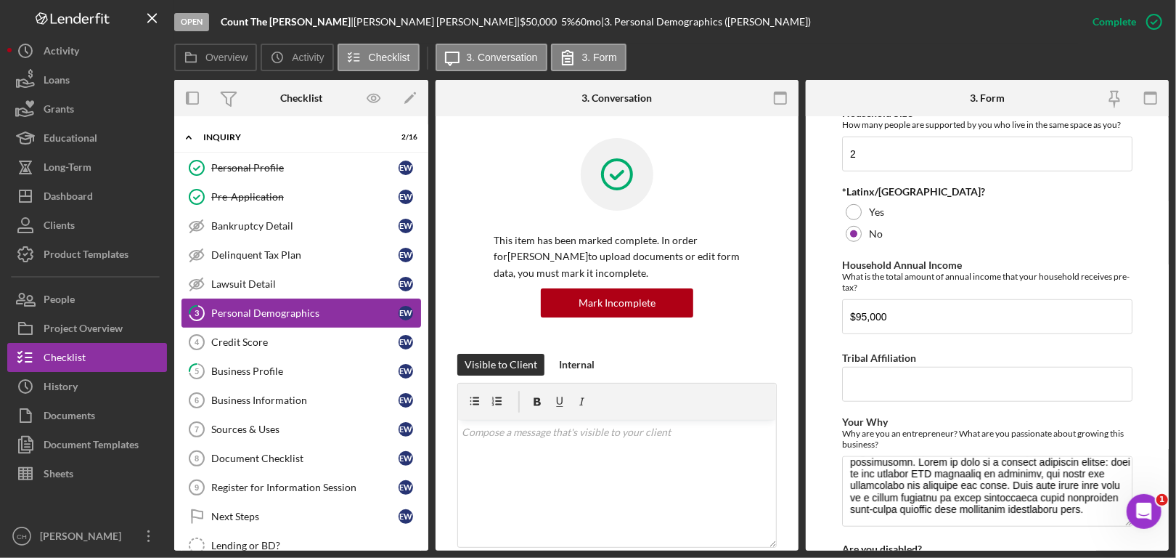
scroll to position [711, 0]
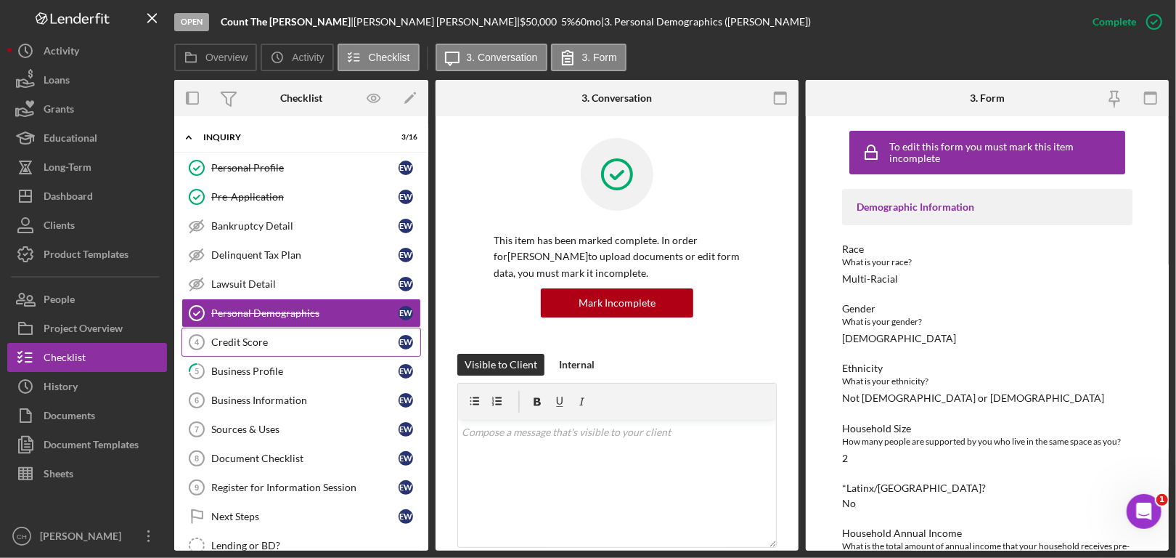
click at [314, 333] on link "Credit Score 4 Credit Score E W" at bounding box center [302, 342] width 240 height 29
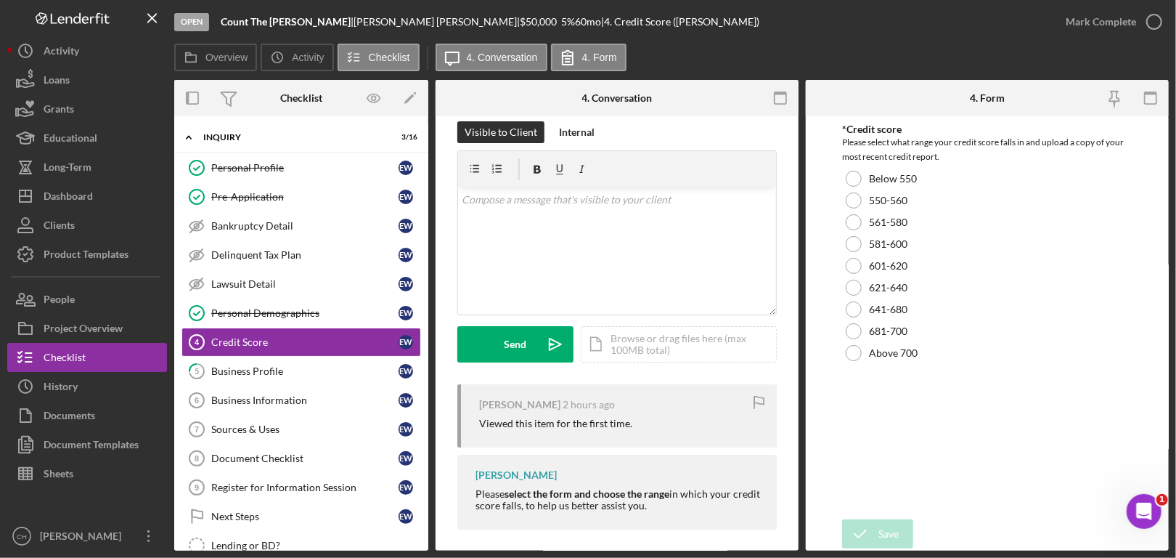
scroll to position [25, 0]
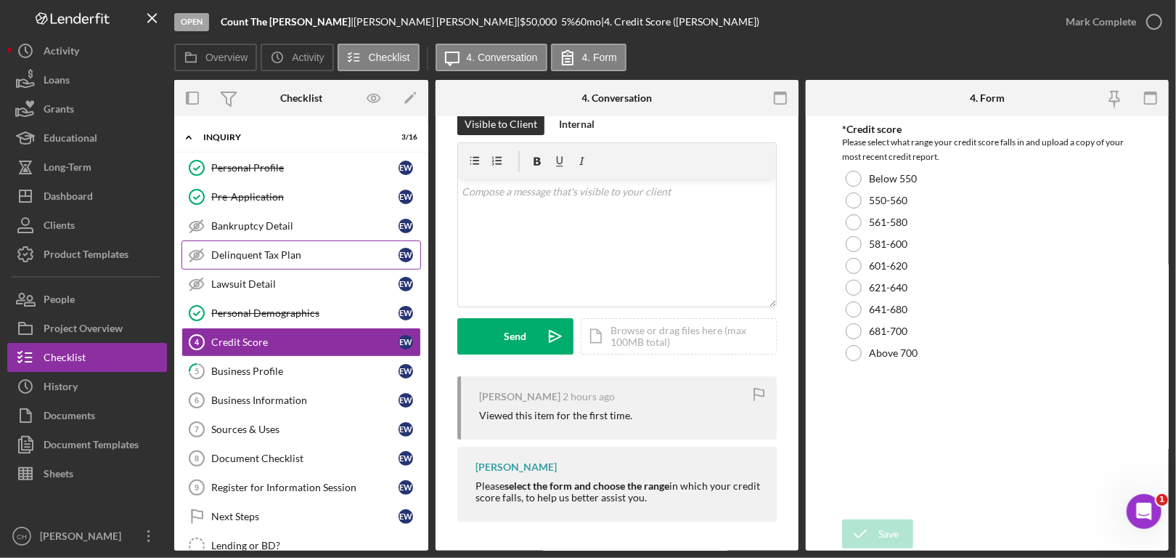
click at [273, 265] on link "Delinquent Tax Plan Delinquent Tax Plan E W" at bounding box center [302, 254] width 240 height 29
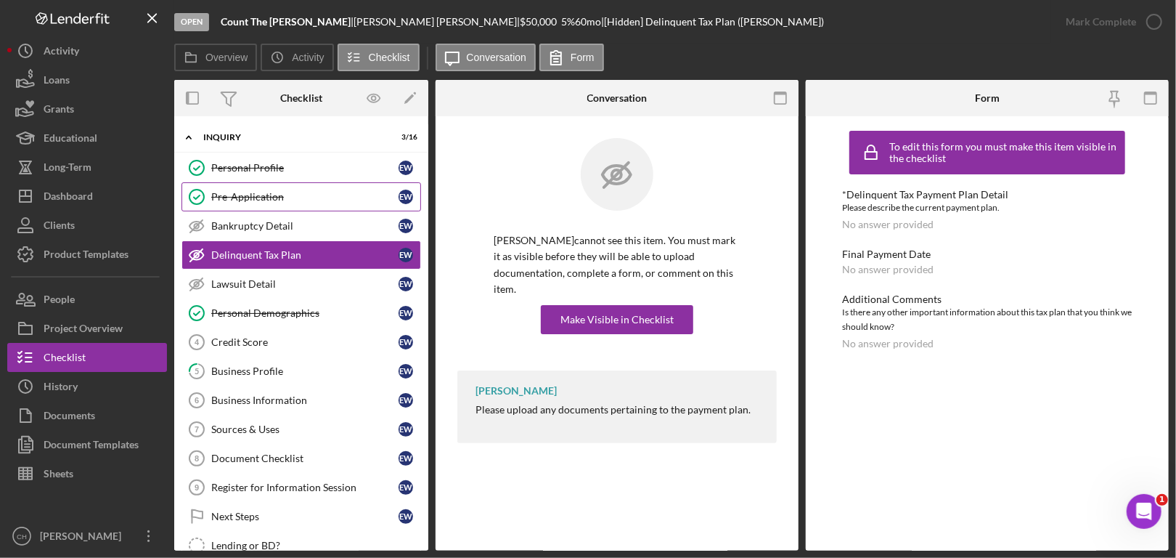
click at [247, 200] on div "Pre-Application" at bounding box center [304, 197] width 187 height 12
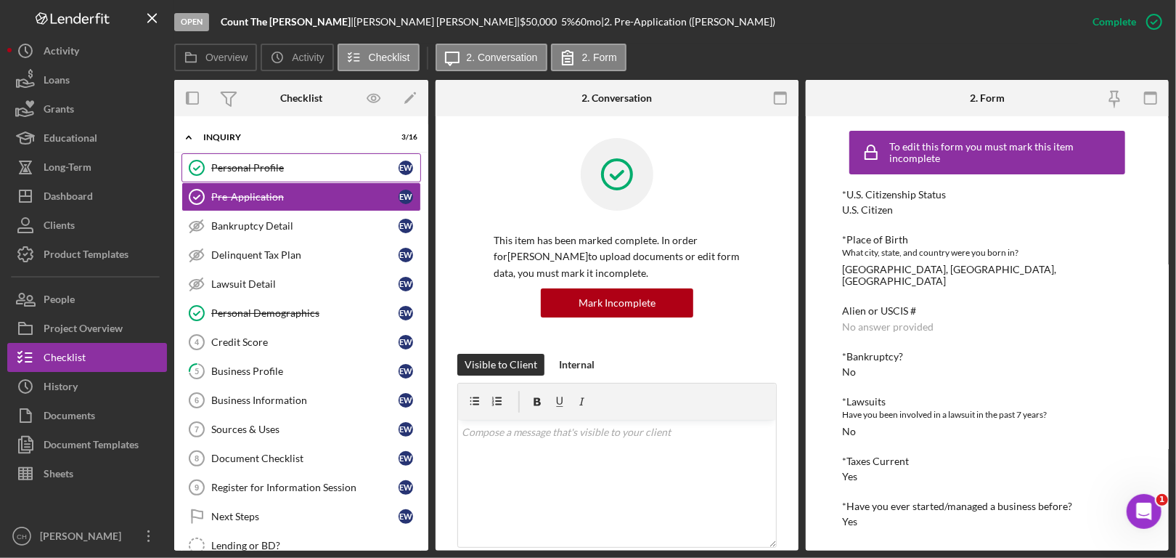
click at [257, 166] on div "Personal Profile" at bounding box center [304, 168] width 187 height 12
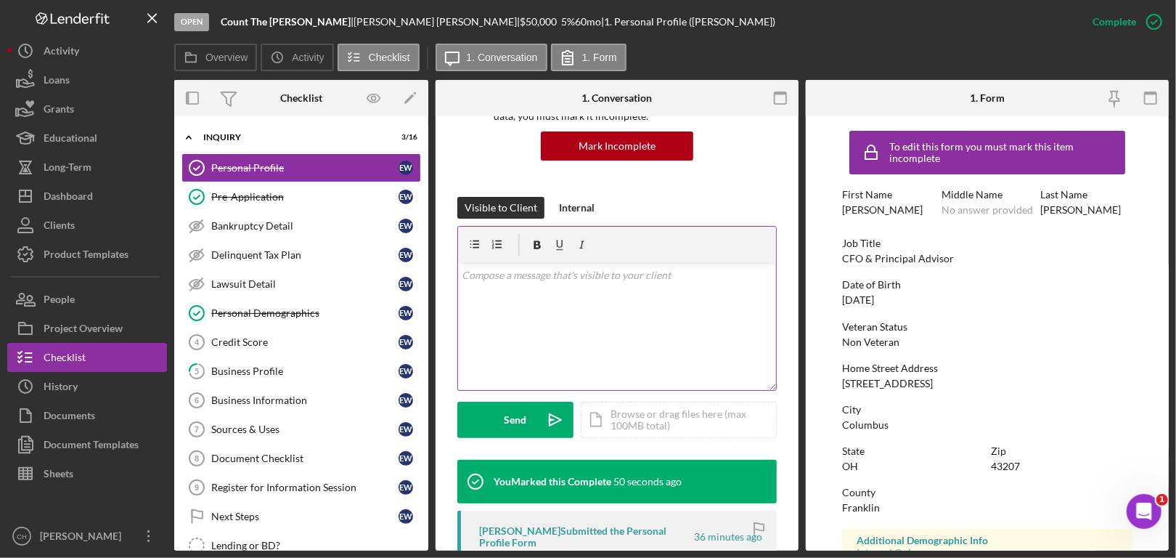
scroll to position [145, 0]
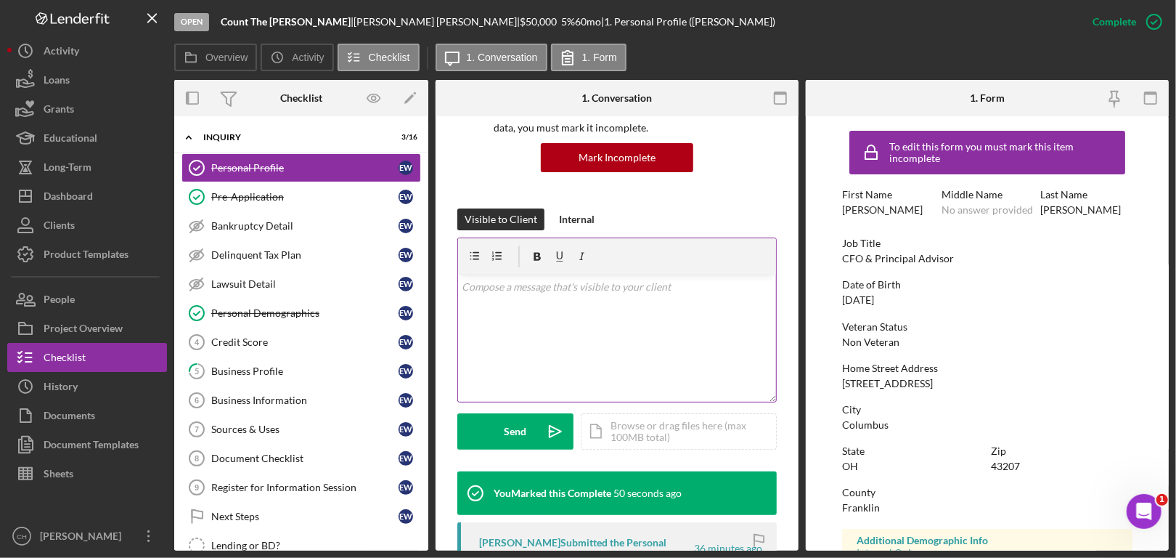
click at [602, 314] on div "v Color teal Color pink Remove color Add row above Add row below Add column bef…" at bounding box center [617, 338] width 318 height 127
click at [557, 304] on p "Good morning Erica - you should now be able to move forward from section 4 Cred…" at bounding box center [618, 295] width 310 height 33
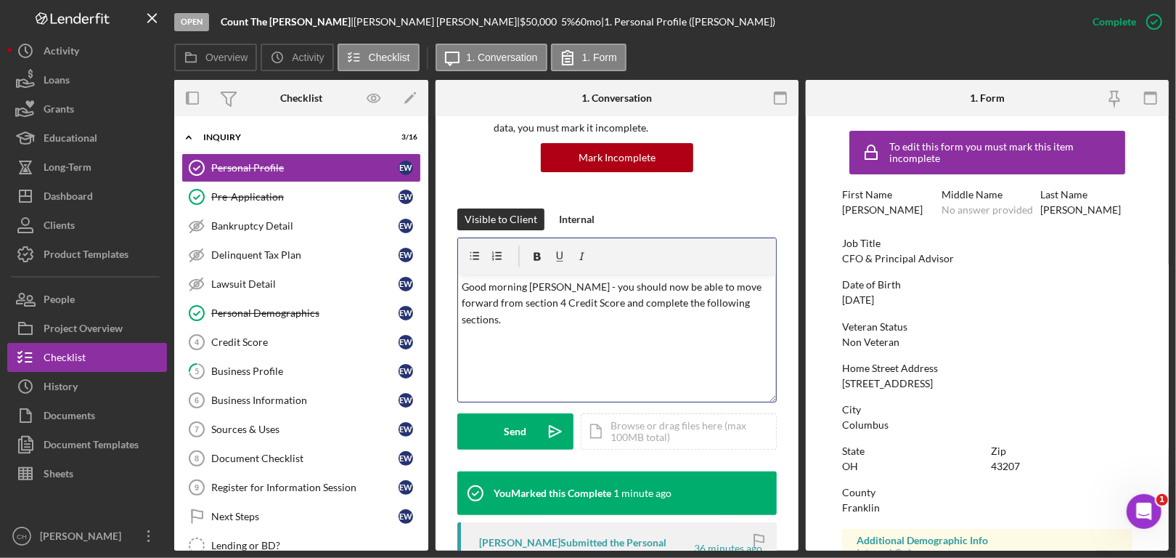
click at [733, 307] on p "Good morning Erica - you should now be able to move forward from section 4 Cred…" at bounding box center [618, 303] width 310 height 49
click at [753, 306] on p "Good morning, Erica - you should now be able to move forward from section 4 Cre…" at bounding box center [618, 303] width 310 height 49
click at [500, 434] on button "Send Icon/icon-invite-send" at bounding box center [516, 431] width 116 height 36
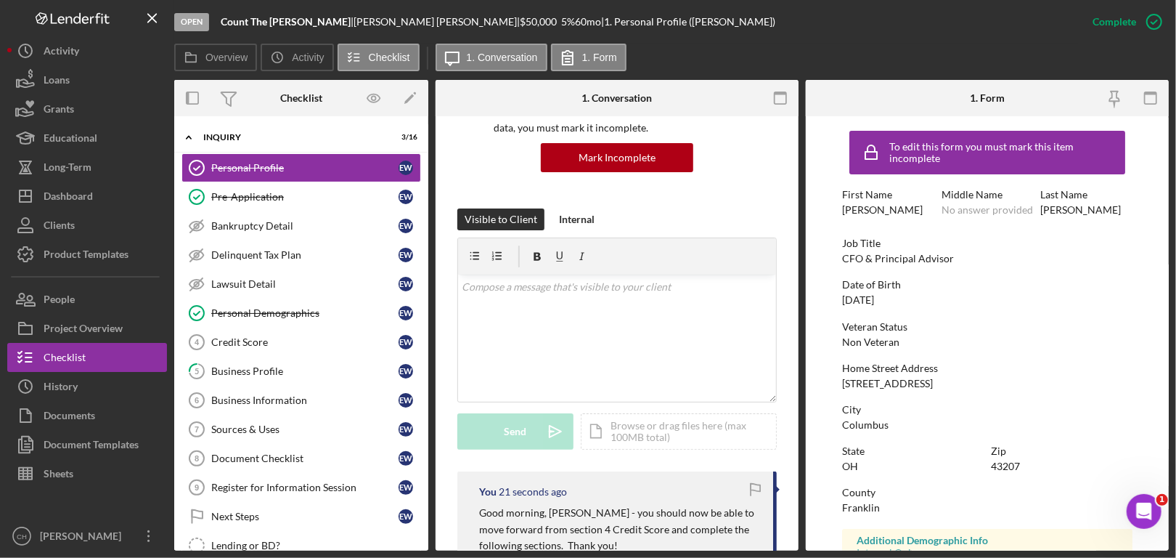
click at [799, 17] on div "Open Count The Penny | Erica Witherspoon | $50,000 $50,000 5 % 60 mo | 1. Perso…" at bounding box center [626, 22] width 904 height 44
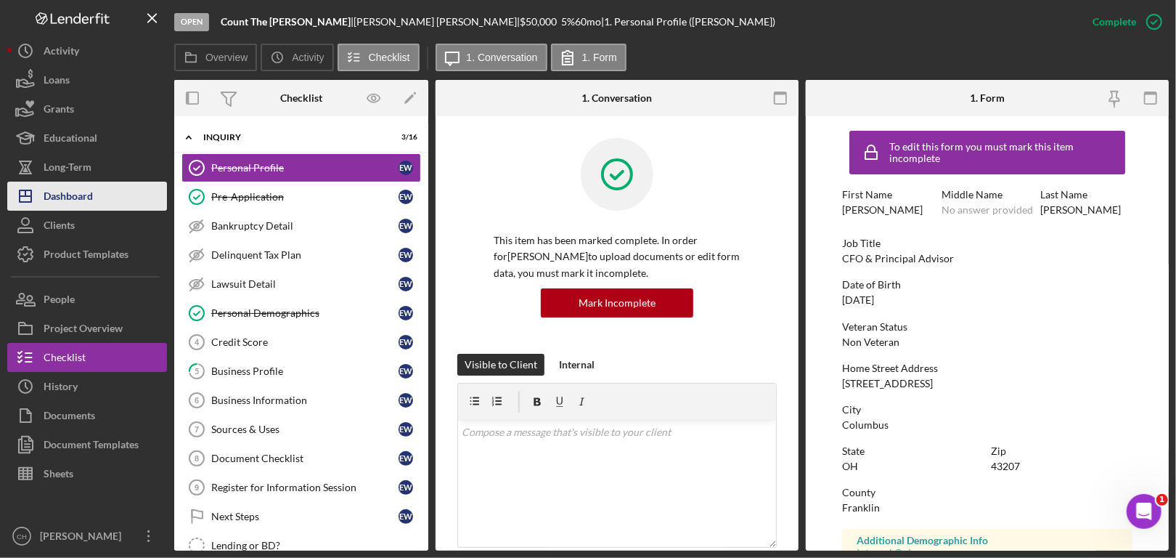
click at [68, 199] on div "Dashboard" at bounding box center [68, 198] width 49 height 33
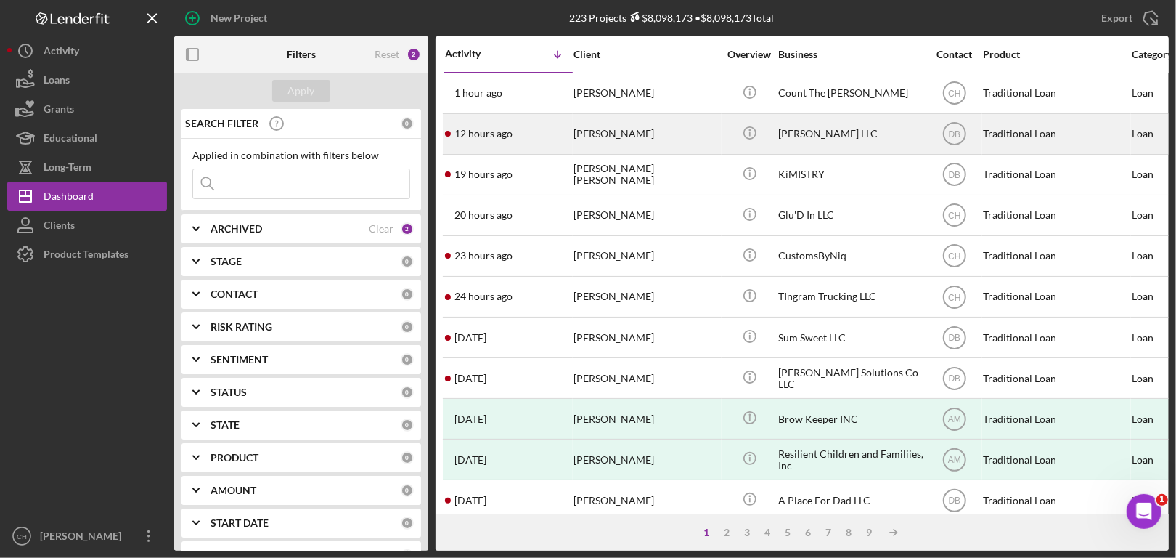
click at [609, 121] on div "Ashley Lowe-Simmons" at bounding box center [646, 134] width 145 height 38
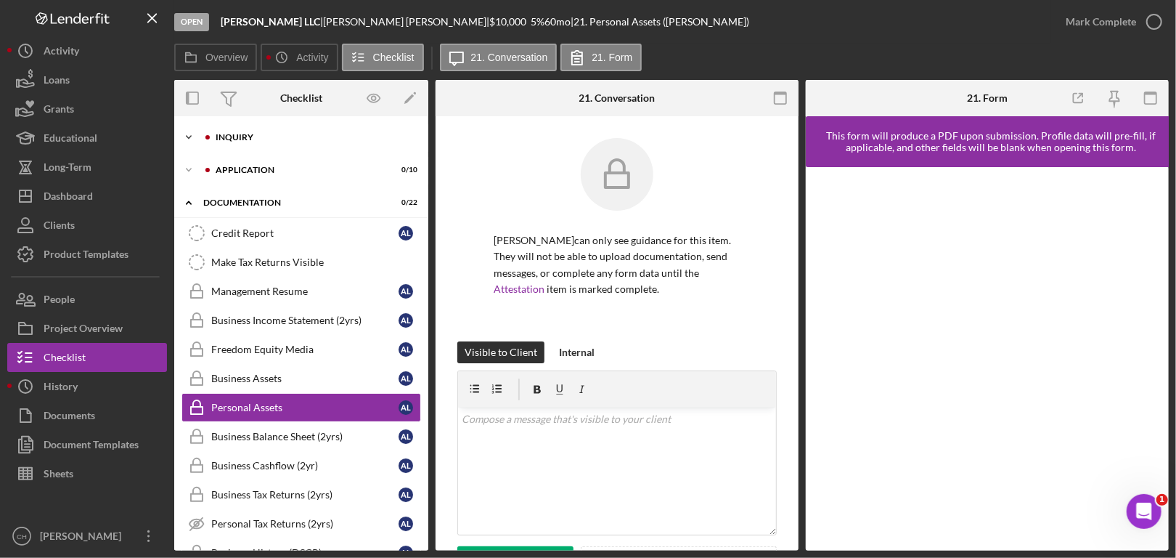
click at [313, 138] on div "Inquiry" at bounding box center [313, 137] width 195 height 9
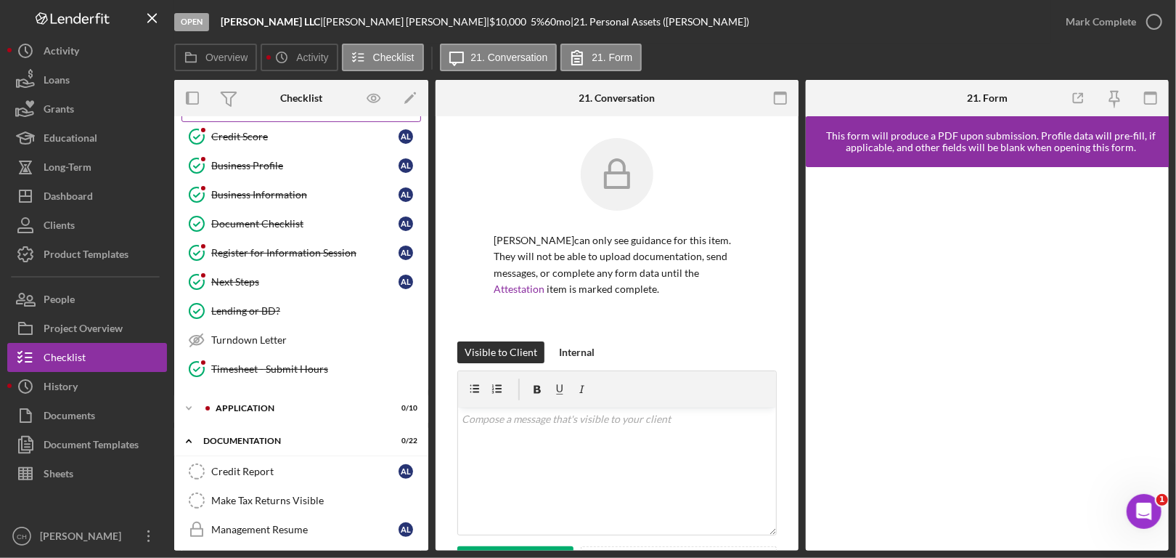
scroll to position [218, 0]
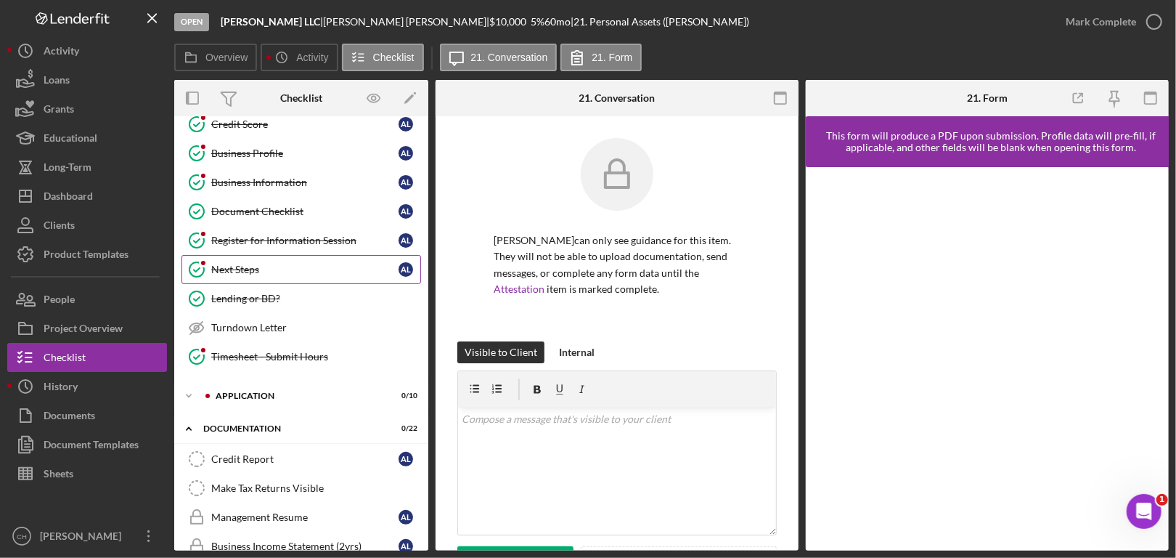
click at [264, 255] on link "Next Steps Next Steps A L" at bounding box center [302, 269] width 240 height 29
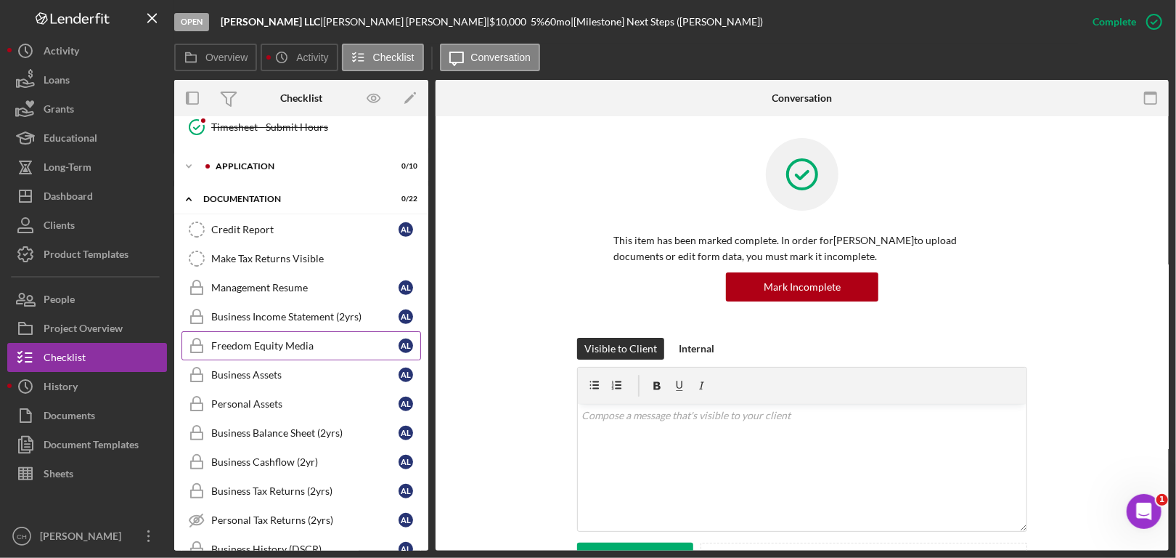
scroll to position [508, 0]
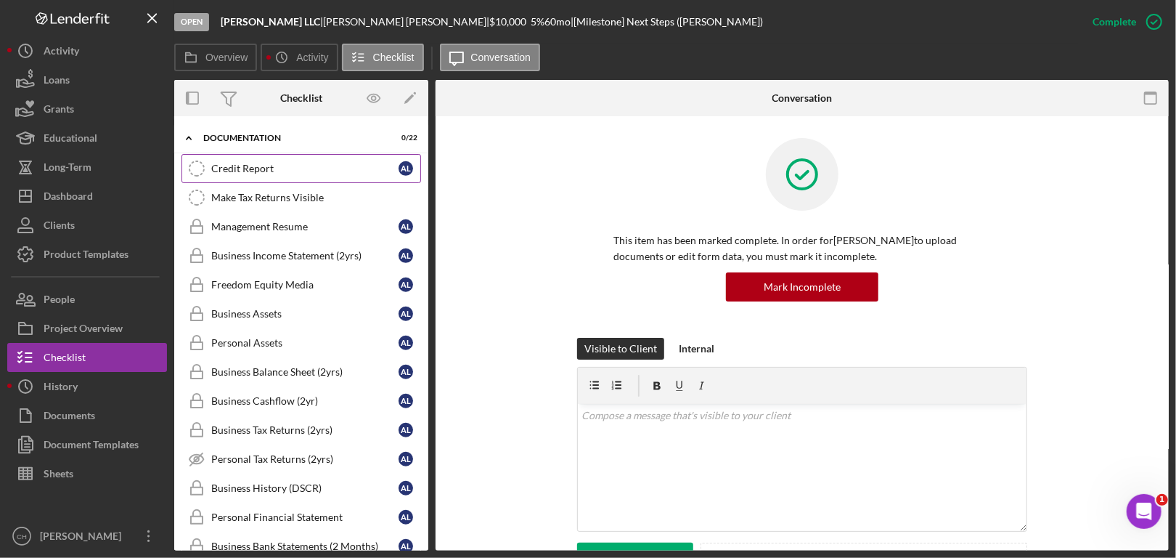
click at [293, 156] on link "Credit Report Credit Report A L" at bounding box center [302, 168] width 240 height 29
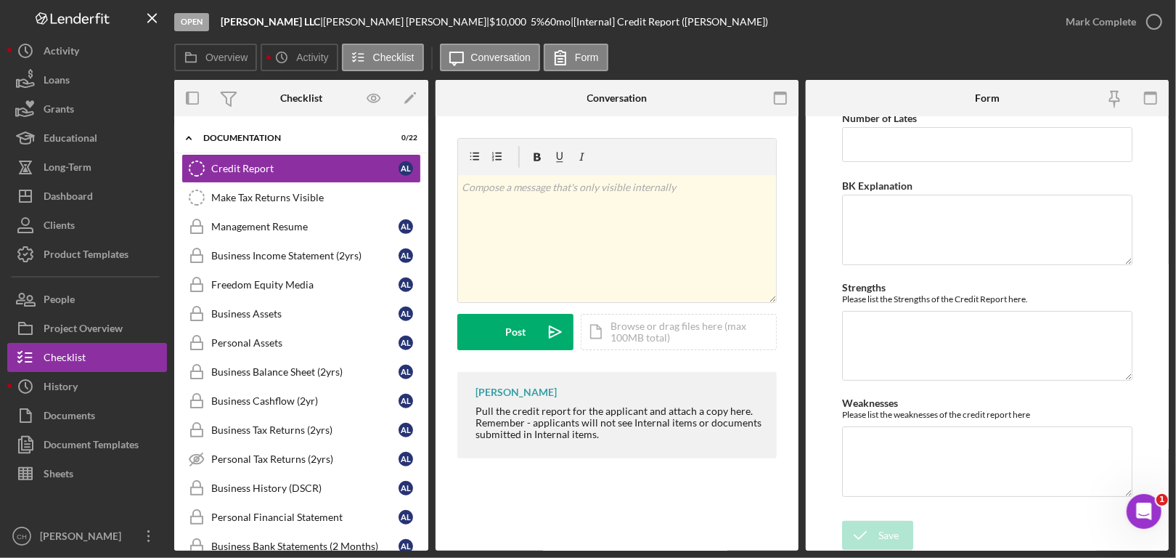
scroll to position [83, 0]
click at [345, 192] on div "Make Tax Returns Visible" at bounding box center [315, 198] width 209 height 12
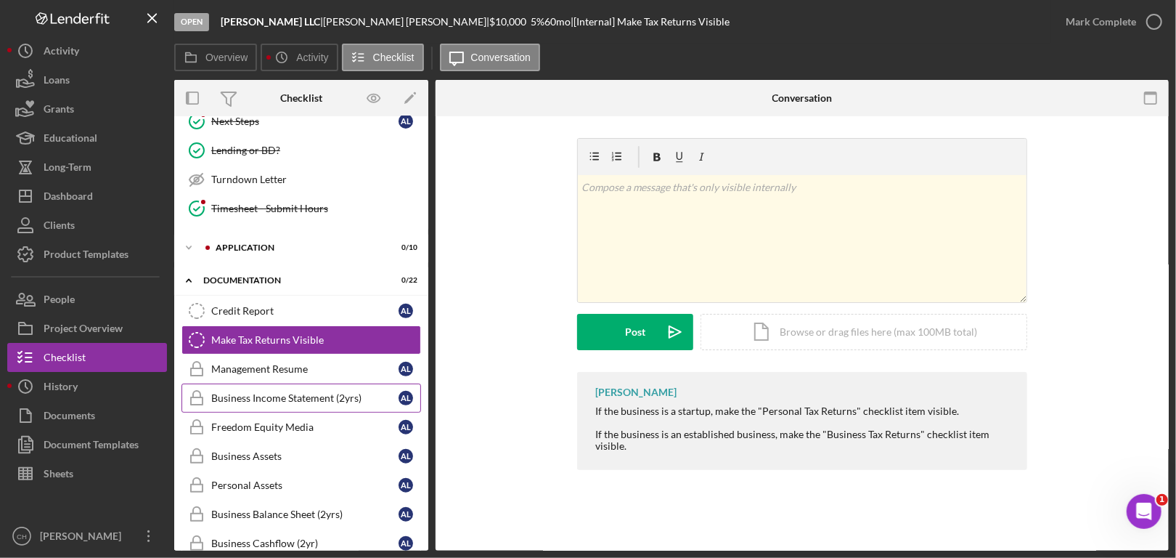
scroll to position [363, 0]
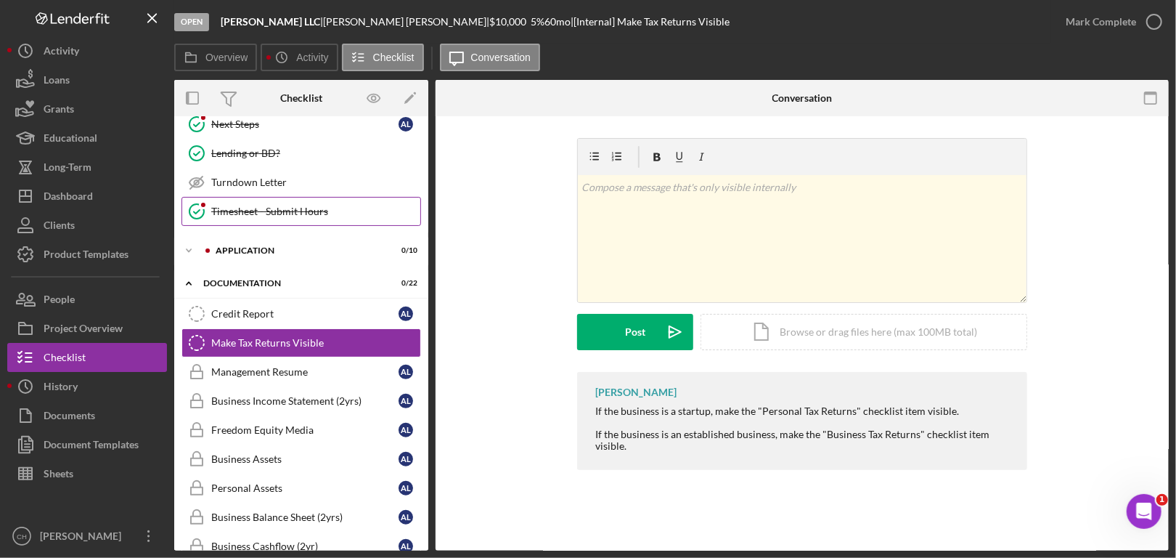
click at [340, 206] on div "Timesheet - Submit Hours" at bounding box center [315, 212] width 209 height 12
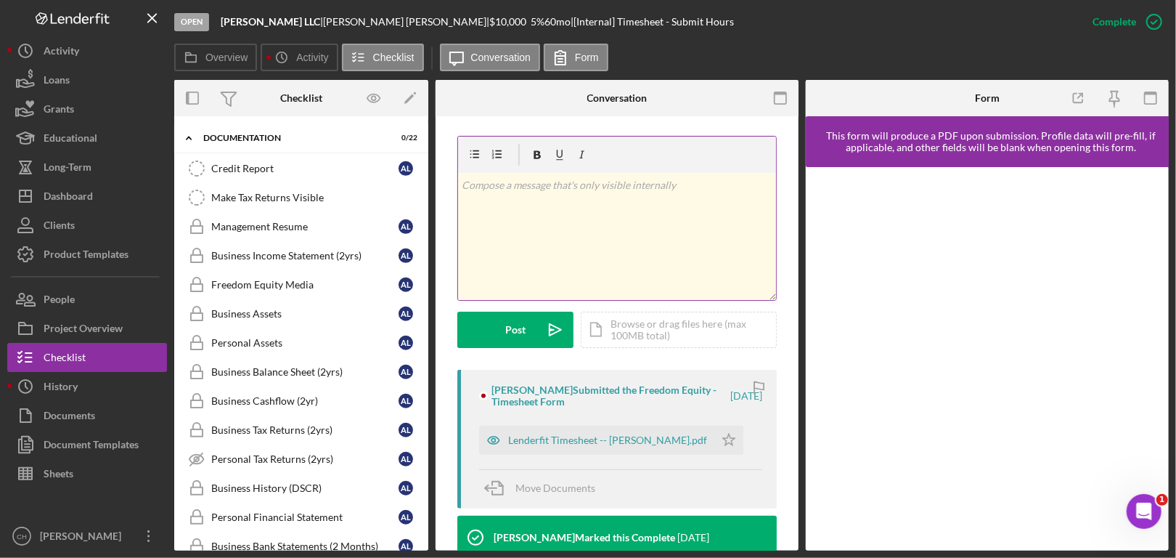
scroll to position [363, 0]
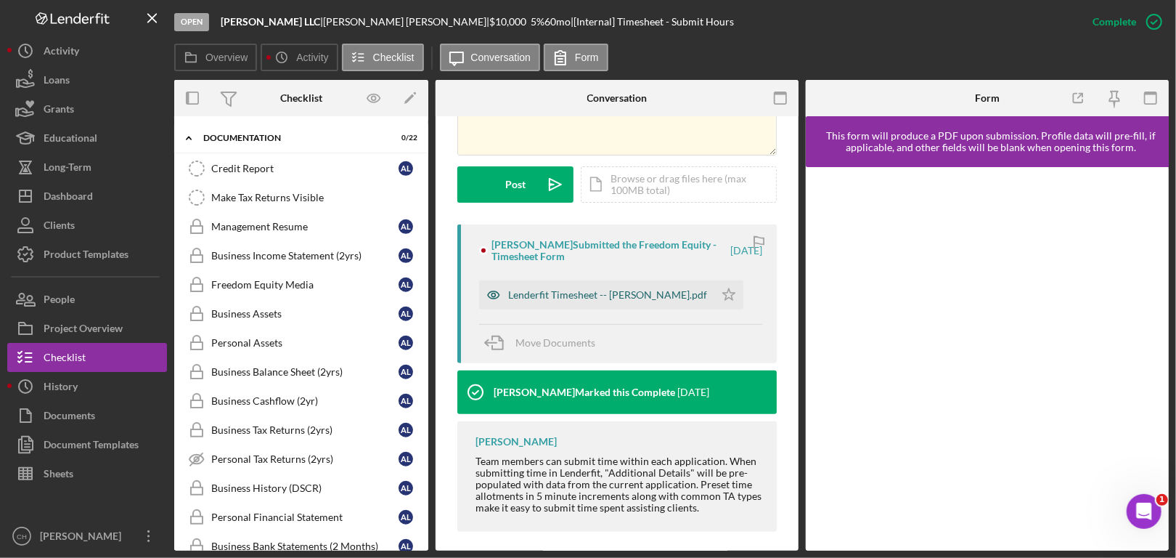
click at [596, 294] on div "Lenderfit Timesheet -- Courtnee Hawkins.pdf" at bounding box center [607, 295] width 199 height 12
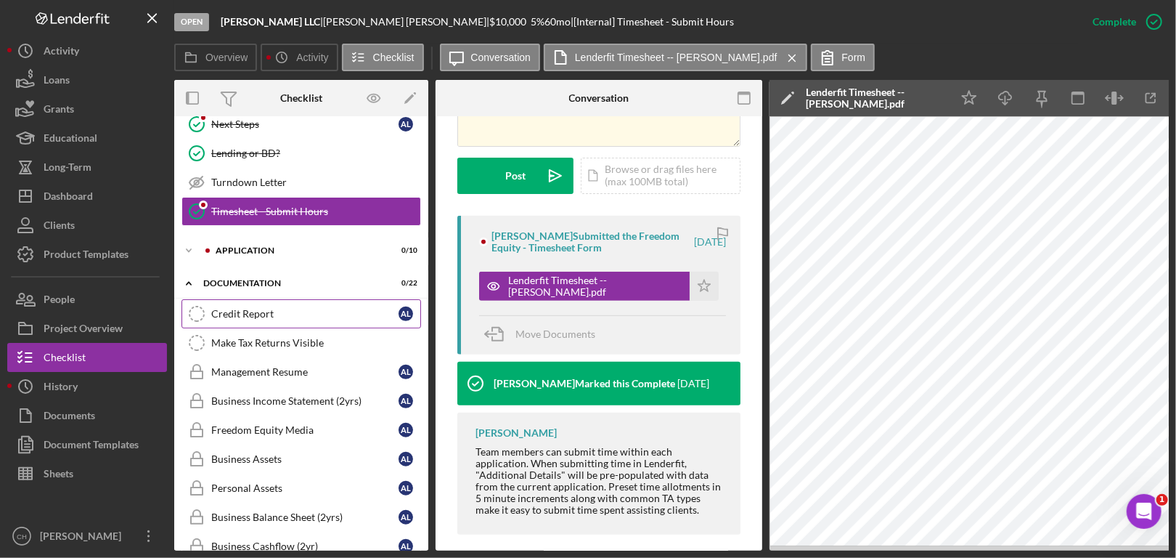
click at [328, 312] on div "Credit Report" at bounding box center [304, 314] width 187 height 12
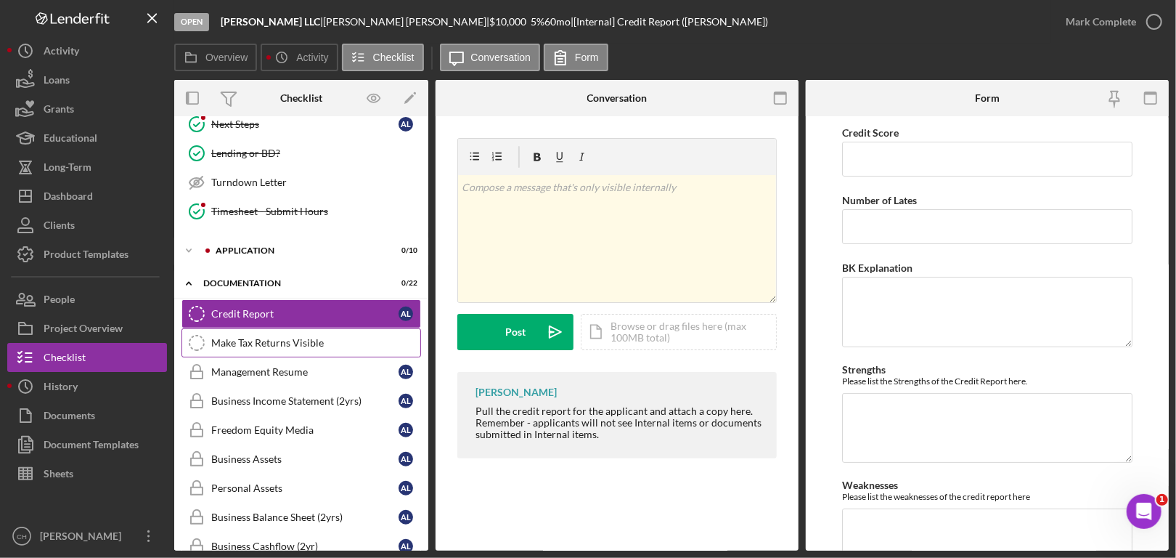
click at [299, 340] on div "Make Tax Returns Visible" at bounding box center [315, 343] width 209 height 12
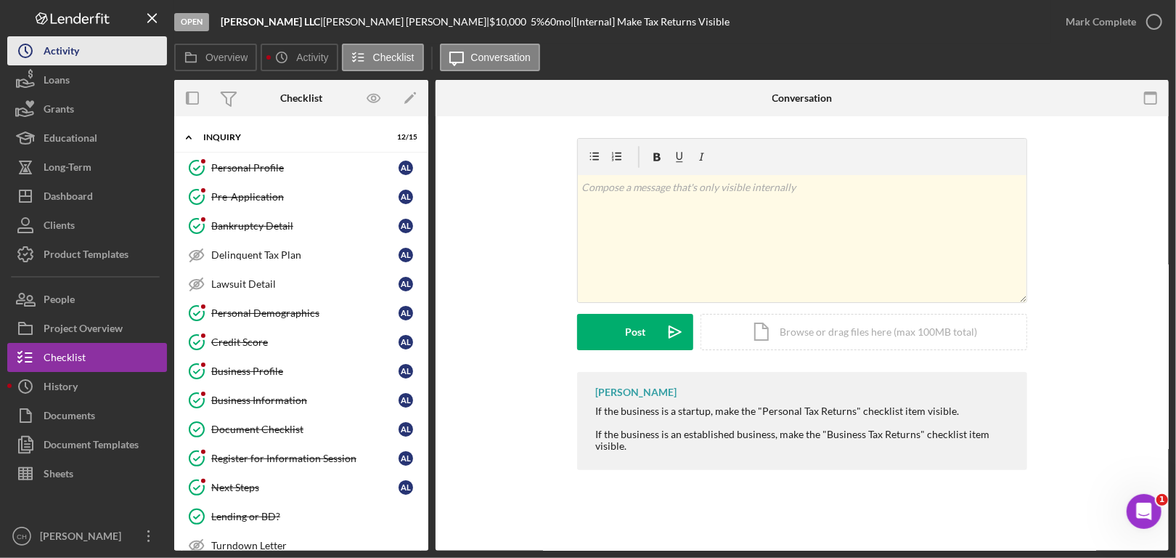
click at [97, 43] on button "Icon/History Activity" at bounding box center [87, 50] width 160 height 29
